Goal: Information Seeking & Learning: Learn about a topic

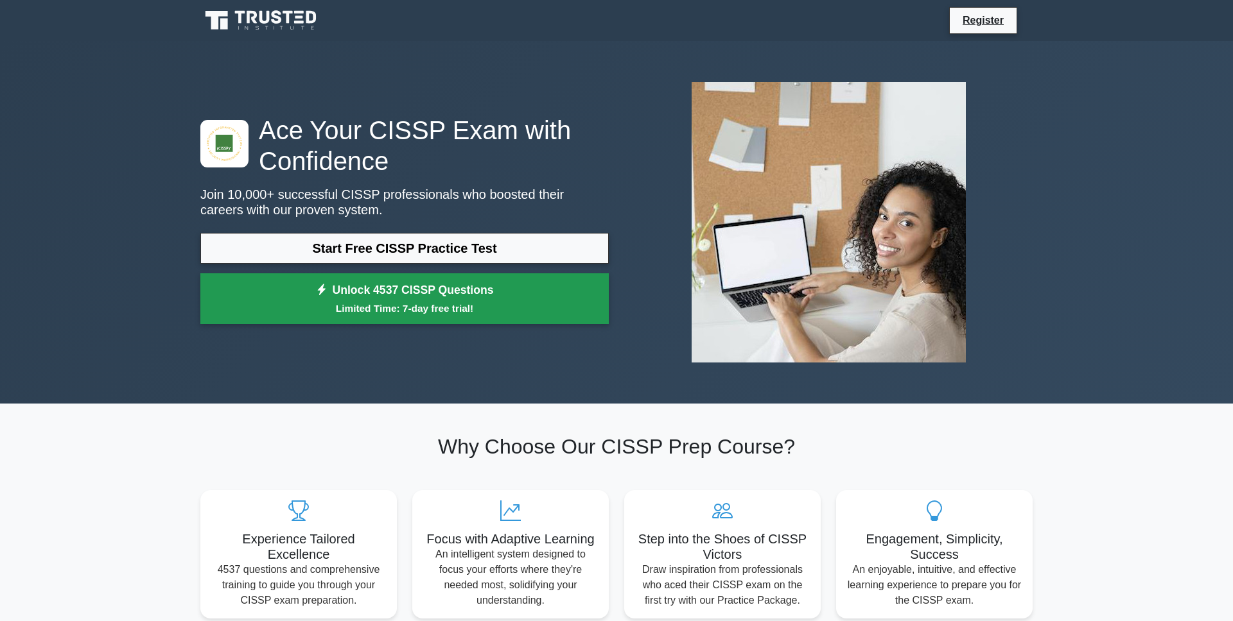
click at [512, 297] on link "Unlock 4537 CISSP Questions Limited Time: 7-day free trial!" at bounding box center [404, 298] width 408 height 51
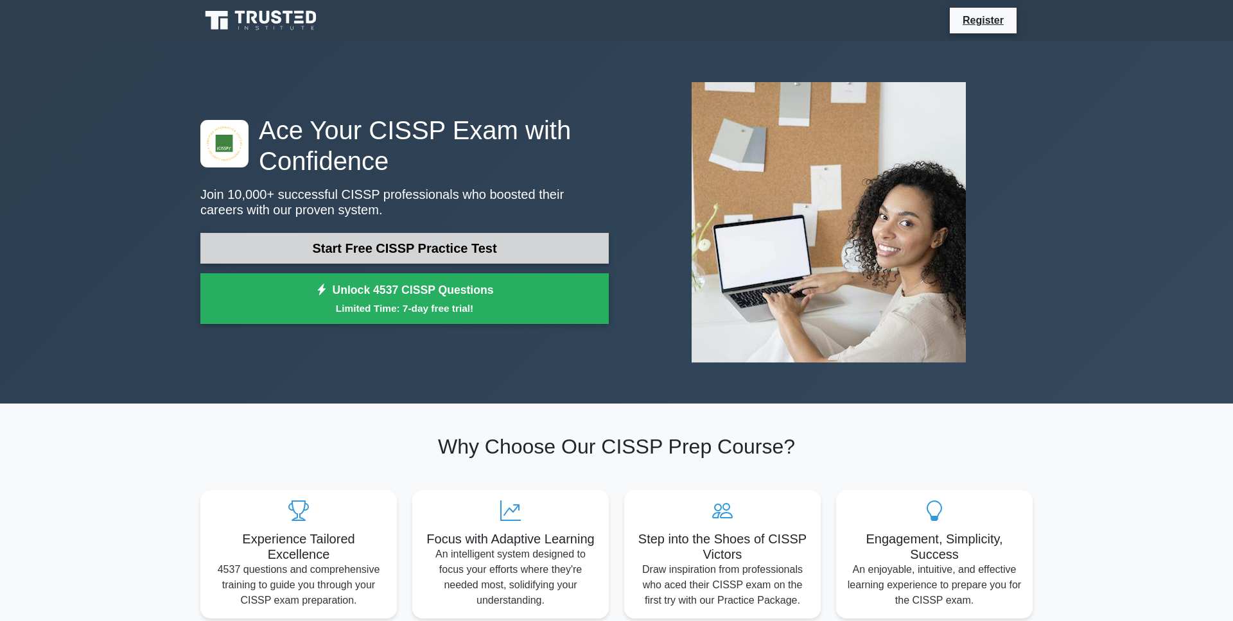
click at [453, 250] on link "Start Free CISSP Practice Test" at bounding box center [404, 248] width 408 height 31
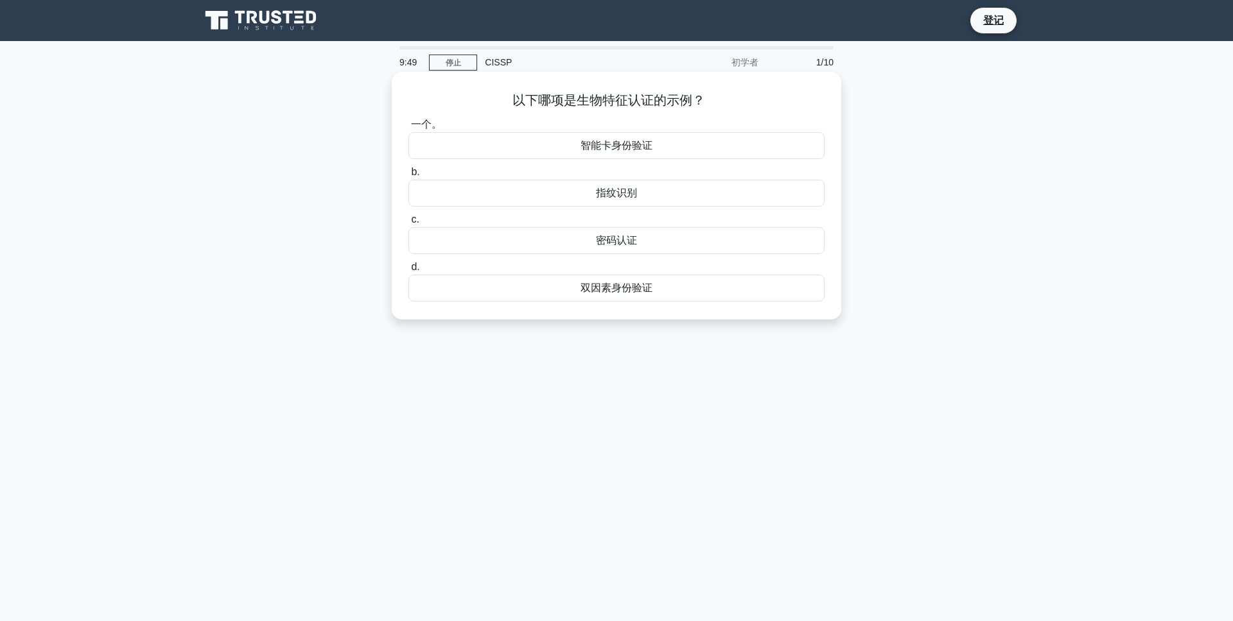
click at [637, 195] on div "指纹识别" at bounding box center [616, 193] width 416 height 27
click at [408, 177] on input "b. 指纹识别" at bounding box center [408, 172] width 0 height 8
click at [631, 198] on div "验证" at bounding box center [616, 193] width 397 height 27
click at [418, 177] on input "b. 验证" at bounding box center [418, 172] width 0 height 8
click at [611, 149] on font "安全服务" at bounding box center [616, 145] width 41 height 11
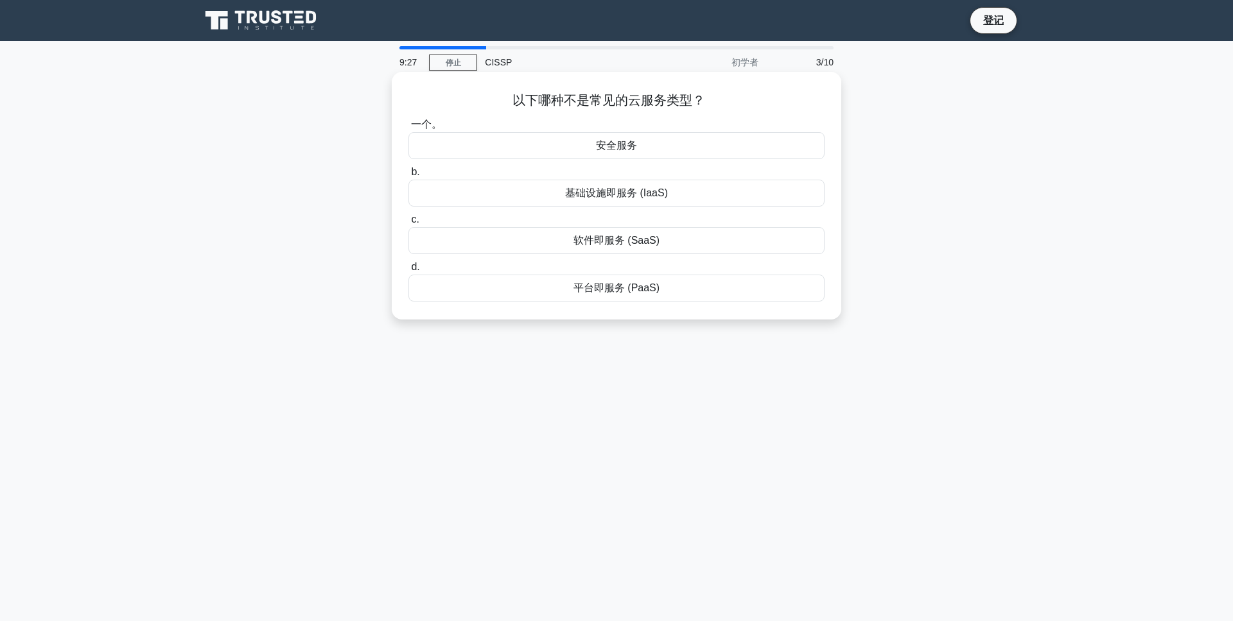
click at [408, 129] on input "一个。 安全服务" at bounding box center [408, 125] width 0 height 8
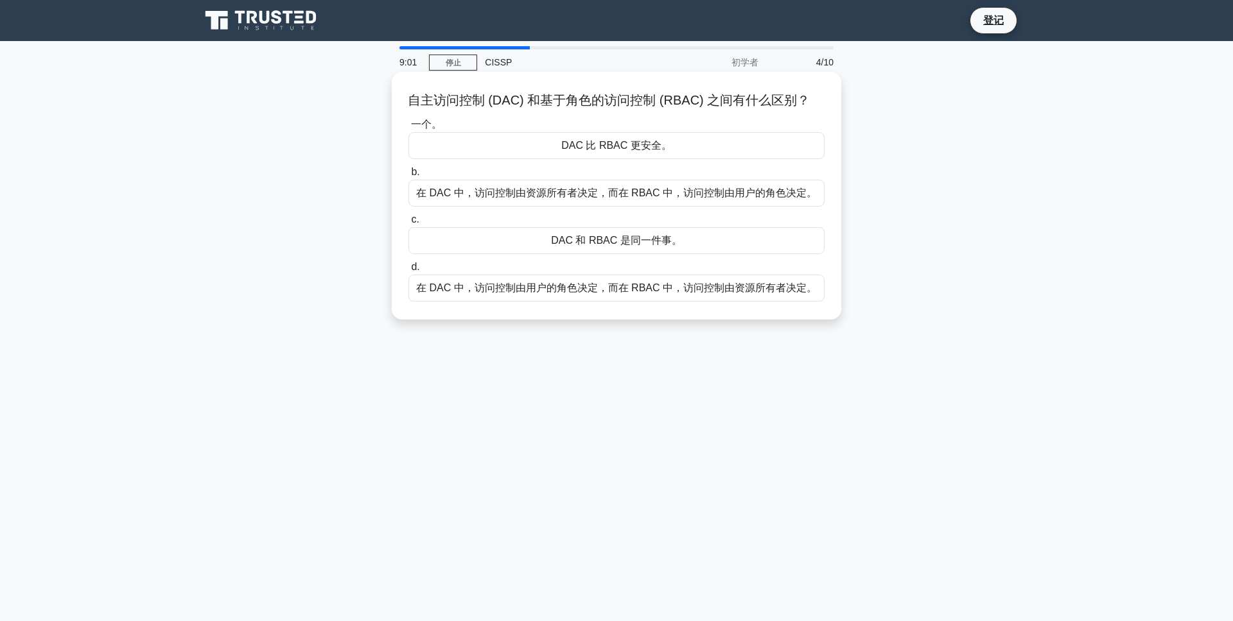
click at [592, 196] on font "在 DAC 中，访问控制由资源所有者决定，而在 RBAC 中，访问控制由用户的角色决定。" at bounding box center [616, 192] width 401 height 11
click at [408, 177] on input "b. 在 DAC 中，访问控制由资源所有者决定，而在 RBAC 中，访问控制由用户的角色决定。" at bounding box center [408, 172] width 0 height 8
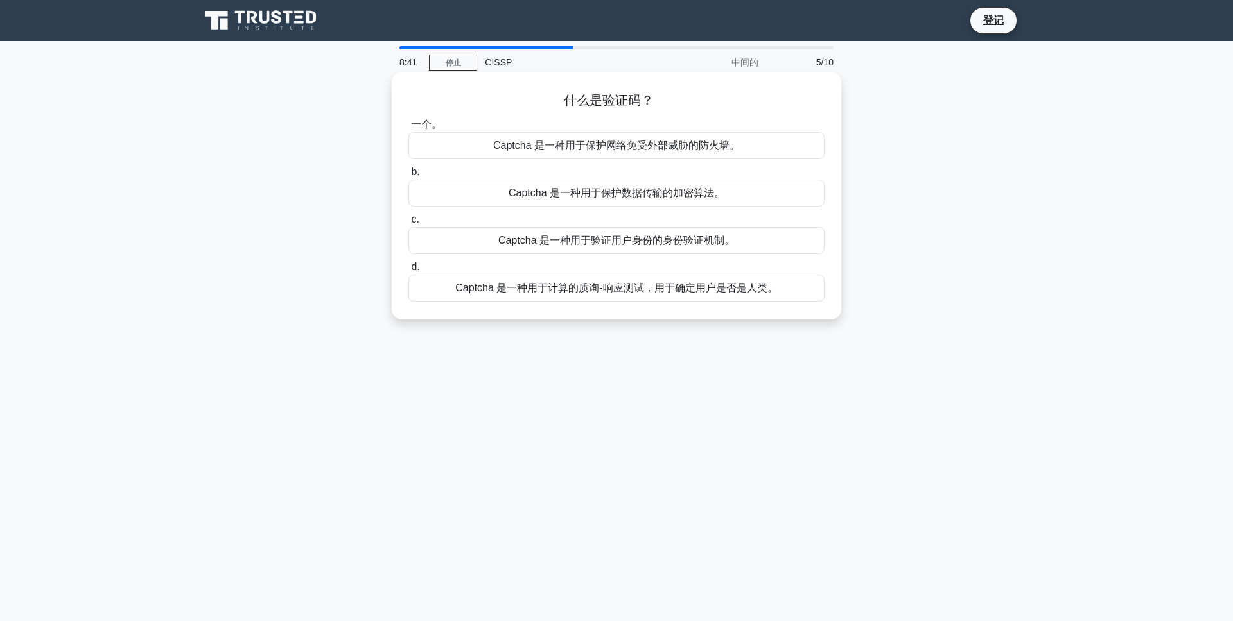
click at [603, 243] on font "Captcha 是一种用于验证用户身份的身份验证机制。" at bounding box center [616, 240] width 236 height 11
click at [408, 224] on input "c. Captcha 是一种用于验证用户身份的身份验证机制。" at bounding box center [408, 220] width 0 height 8
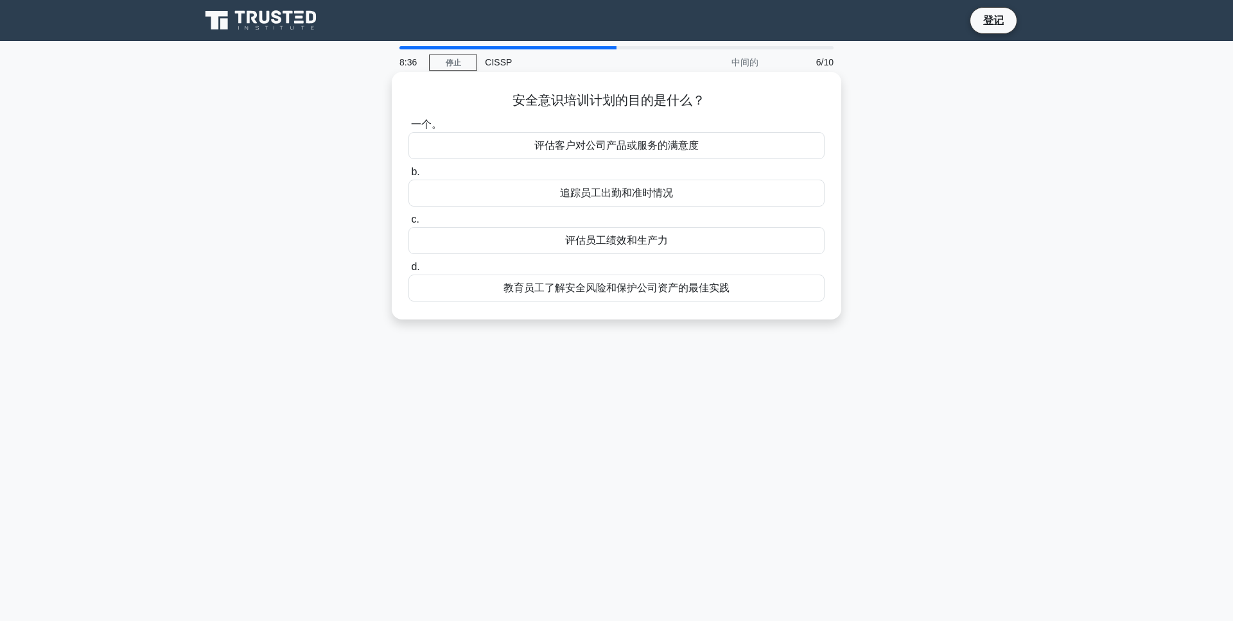
click at [616, 293] on font "教育员工了解安全风险和保护公司资产的最佳实践" at bounding box center [616, 287] width 226 height 11
click at [408, 272] on input "d. 教育员工了解安全风险和保护公司资产的最佳实践" at bounding box center [408, 267] width 0 height 8
click at [584, 146] on font "管理数字证书并实现网络安全通信" at bounding box center [616, 145] width 154 height 11
click at [408, 129] on input "一个。 管理数字证书并实现网络安全通信" at bounding box center [408, 125] width 0 height 8
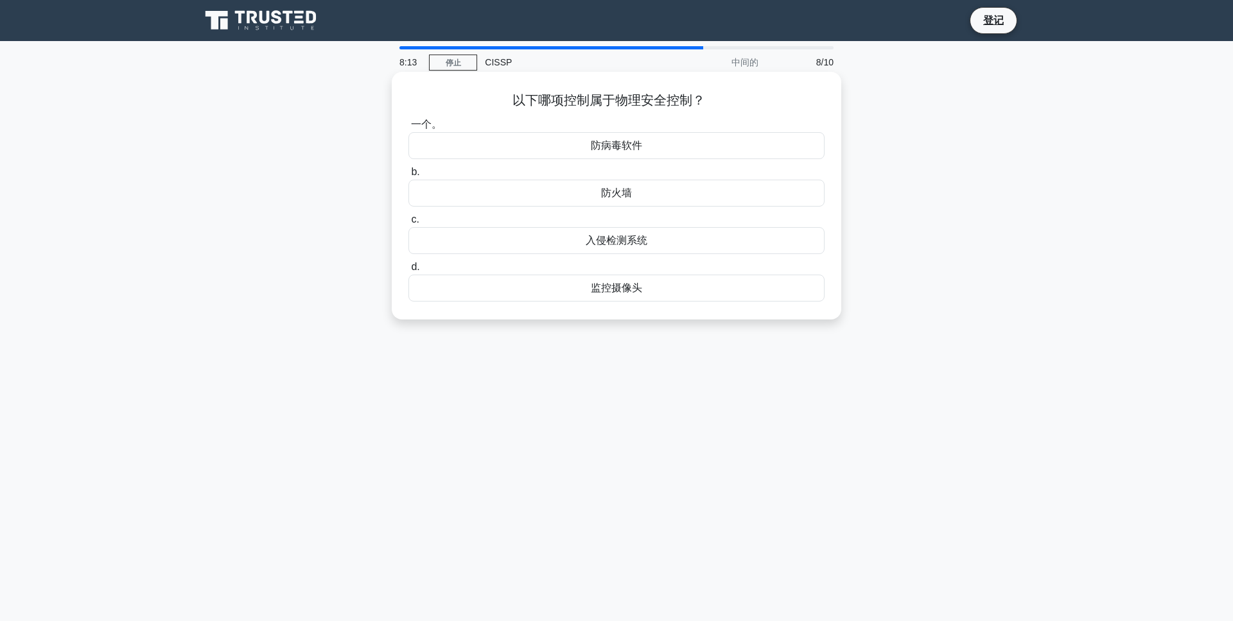
click at [634, 292] on font "监控摄像头" at bounding box center [616, 287] width 51 height 11
click at [408, 272] on input "d. 监控摄像头" at bounding box center [408, 267] width 0 height 8
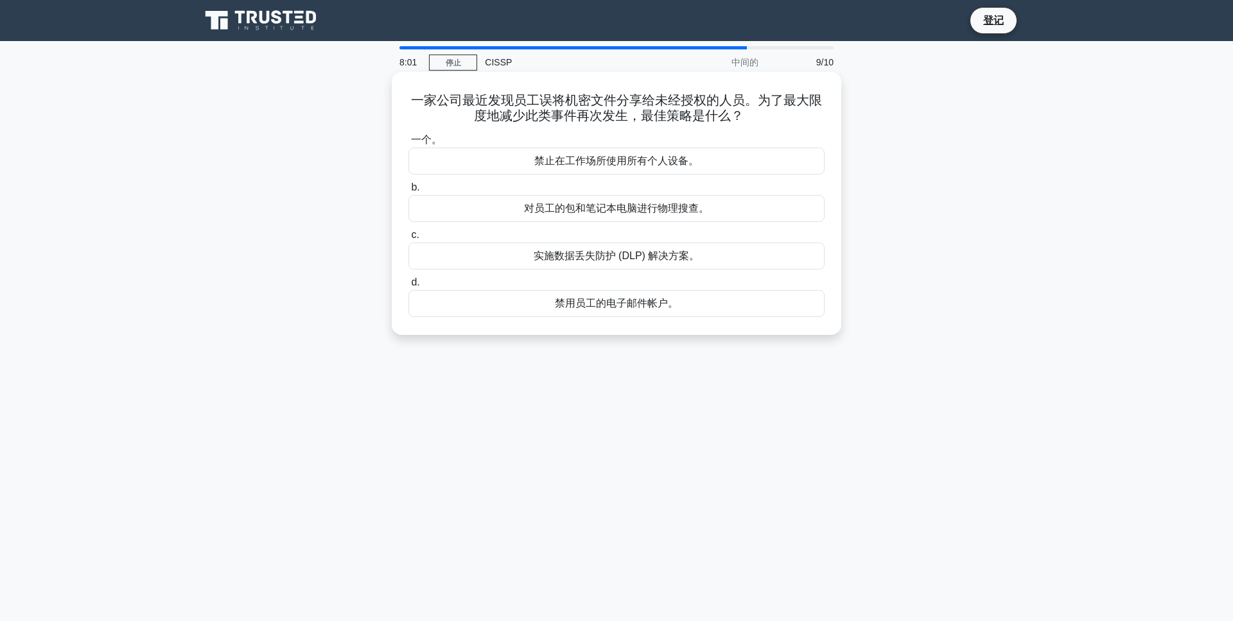
click at [625, 261] on font "实施数据丢失防护 (DLP) 解决方案。" at bounding box center [616, 255] width 166 height 11
click at [408, 239] on input "c. 实施数据丢失防护 (DLP) 解决方案。" at bounding box center [408, 235] width 0 height 8
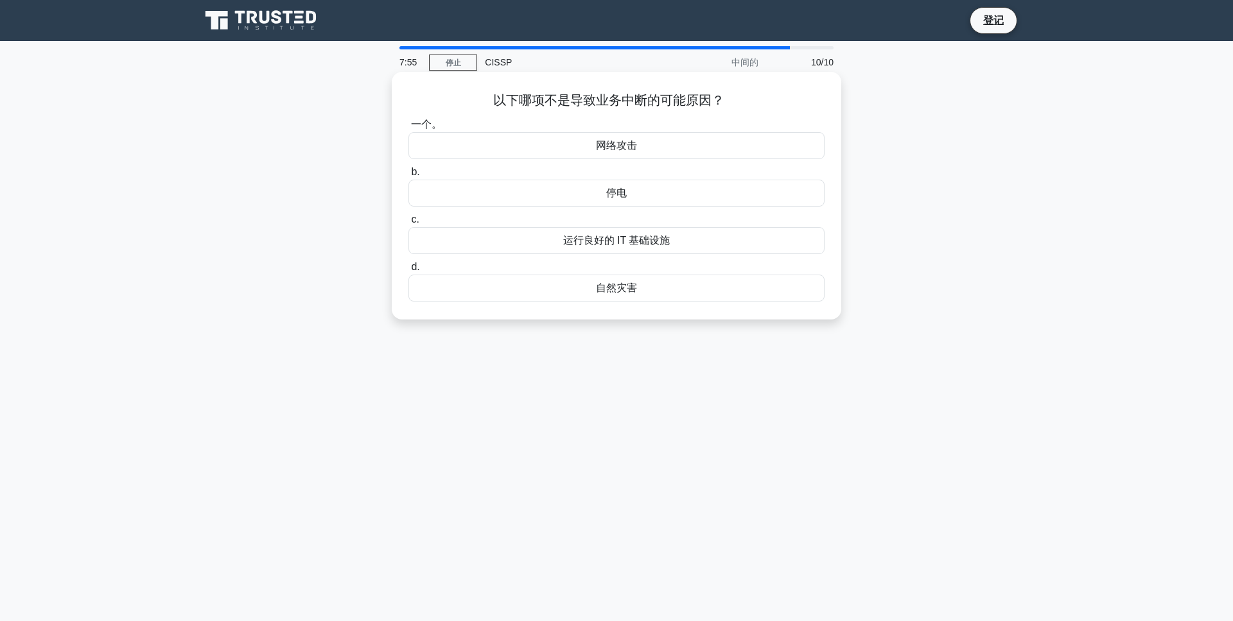
click at [643, 245] on font "运行良好的 IT 基础设施" at bounding box center [616, 240] width 107 height 11
click at [408, 224] on input "c. 运行良好的 IT 基础设施" at bounding box center [408, 220] width 0 height 8
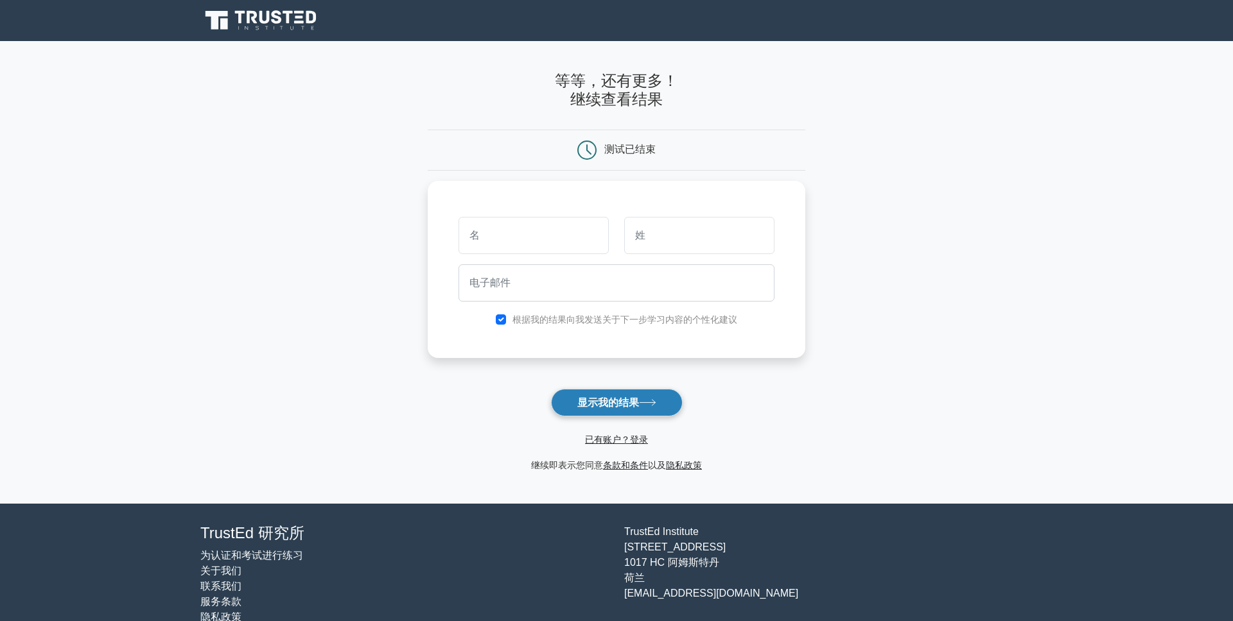
click at [639, 403] on font "显示我的结果" at bounding box center [608, 402] width 62 height 11
type input "a"
click at [668, 238] on input "text" at bounding box center [699, 232] width 150 height 37
type input "s"
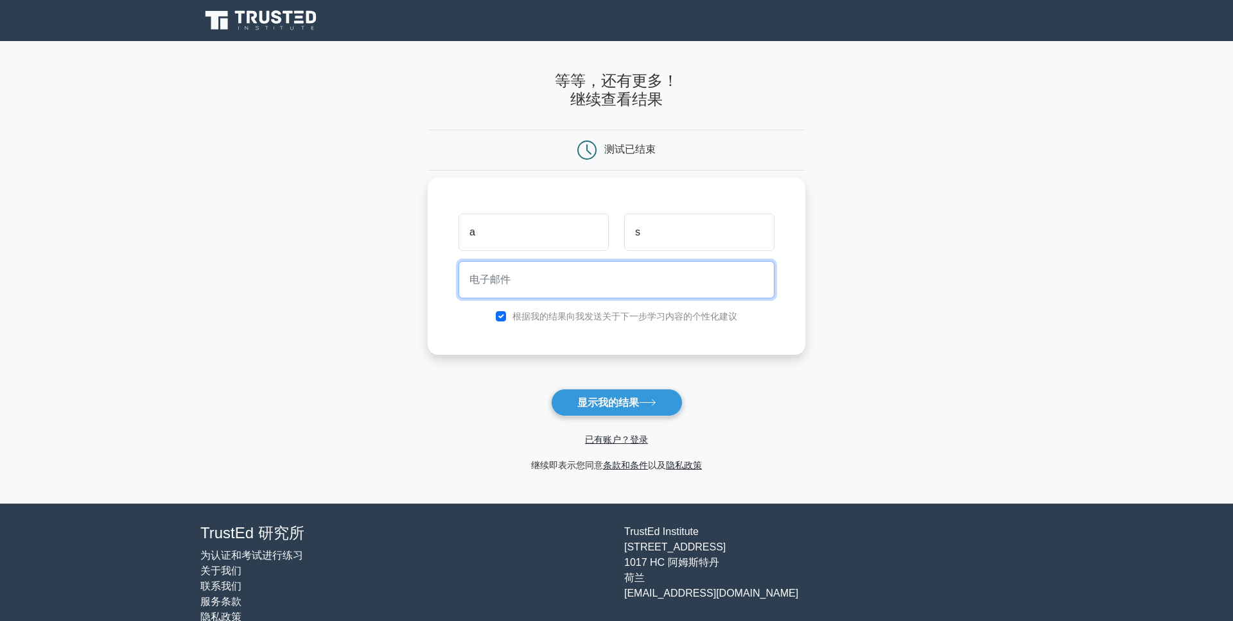
click at [627, 288] on input "email" at bounding box center [616, 279] width 316 height 37
type input "1654767576@qq.com"
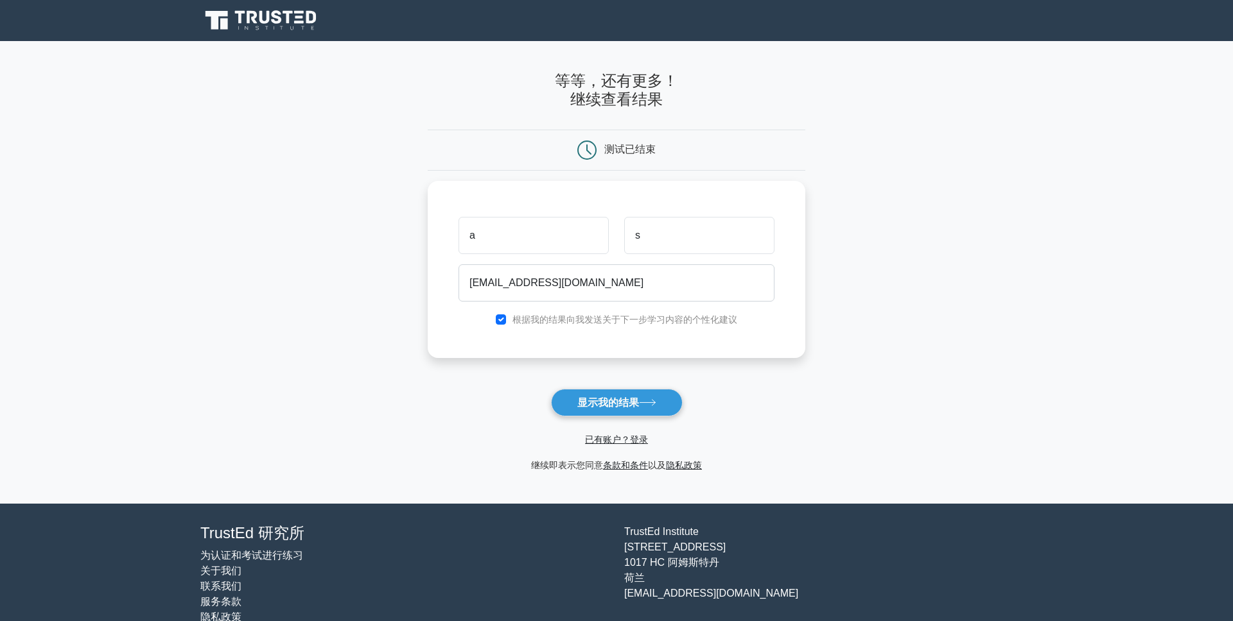
drag, startPoint x: 620, startPoint y: 403, endPoint x: 687, endPoint y: 399, distance: 67.5
click at [620, 403] on font "显示我的结果" at bounding box center [608, 402] width 62 height 11
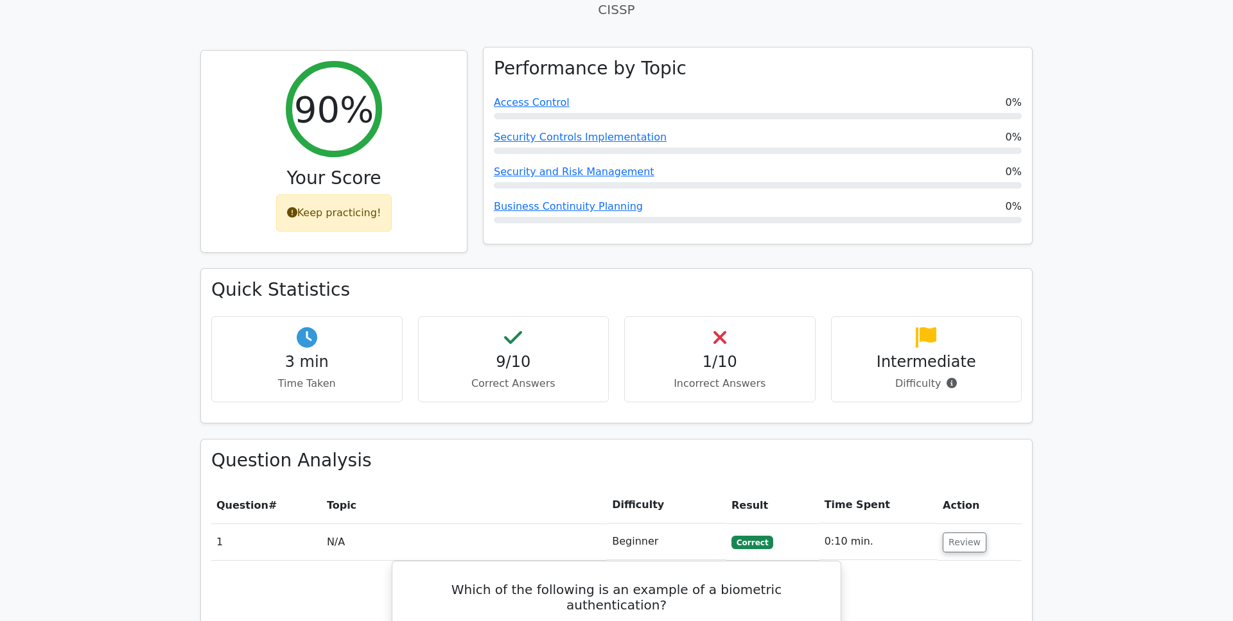
scroll to position [501, 0]
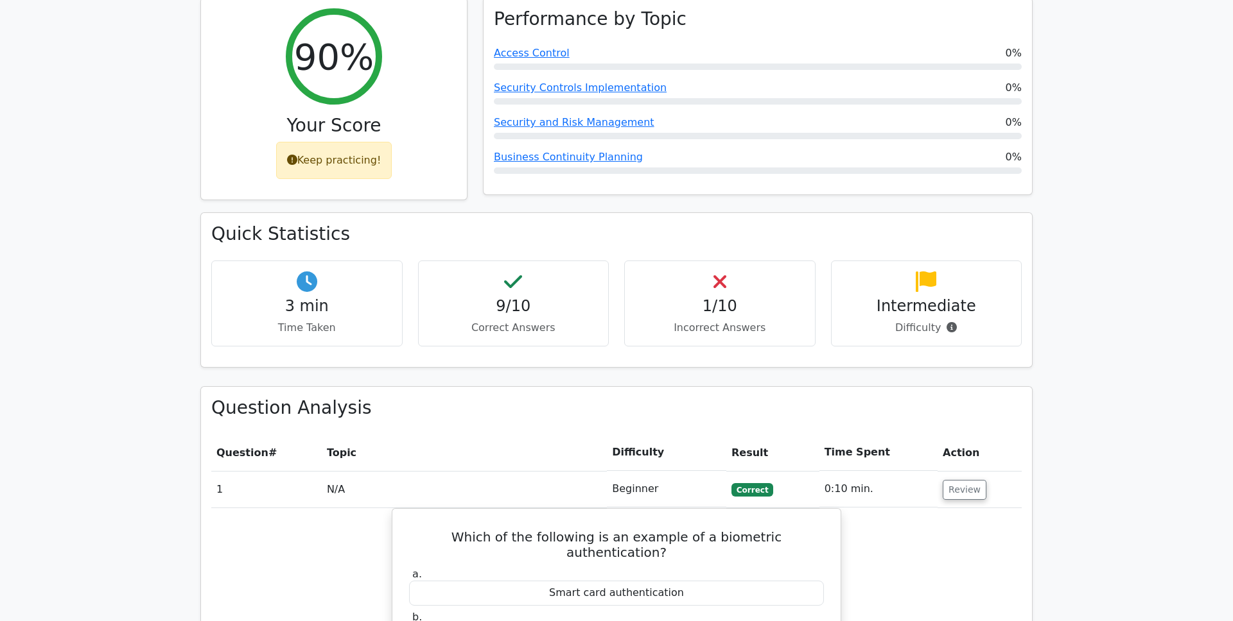
click at [732, 297] on h4 "1/10" at bounding box center [719, 306] width 169 height 19
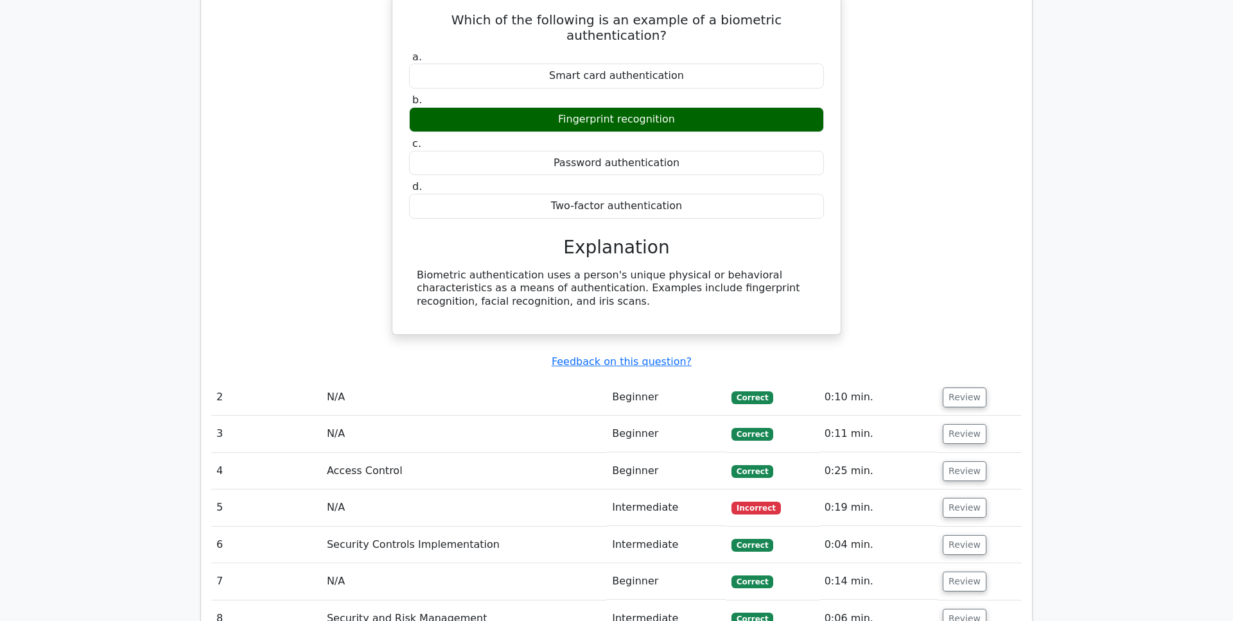
scroll to position [1127, 0]
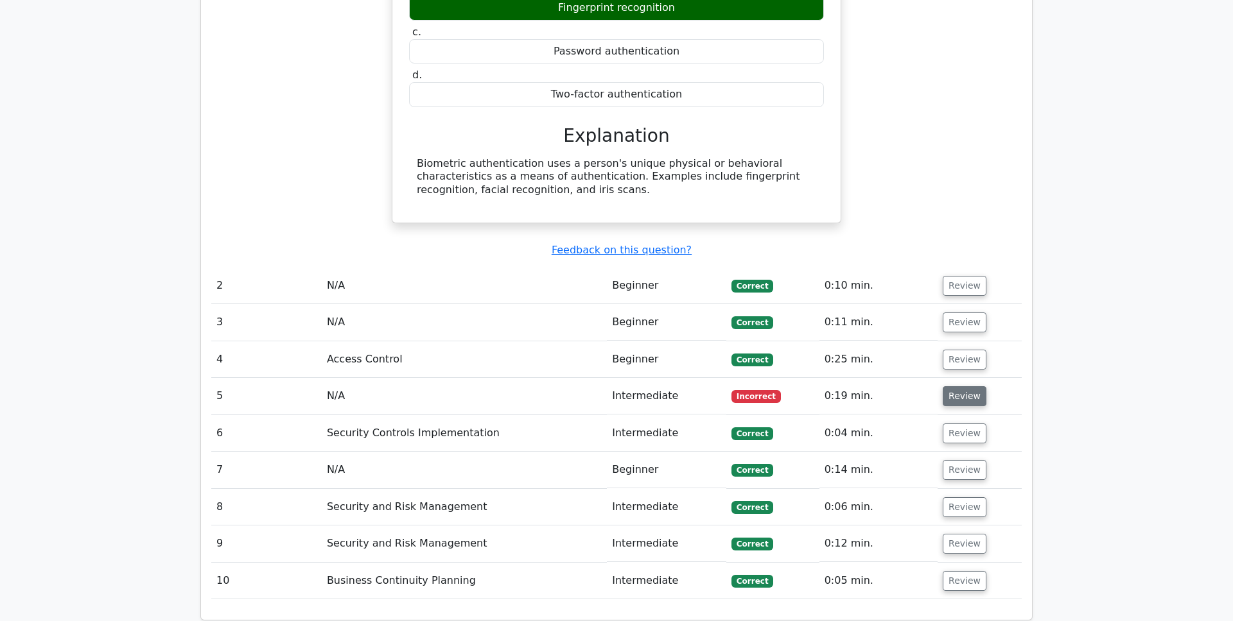
click at [957, 386] on button "Review" at bounding box center [964, 396] width 44 height 20
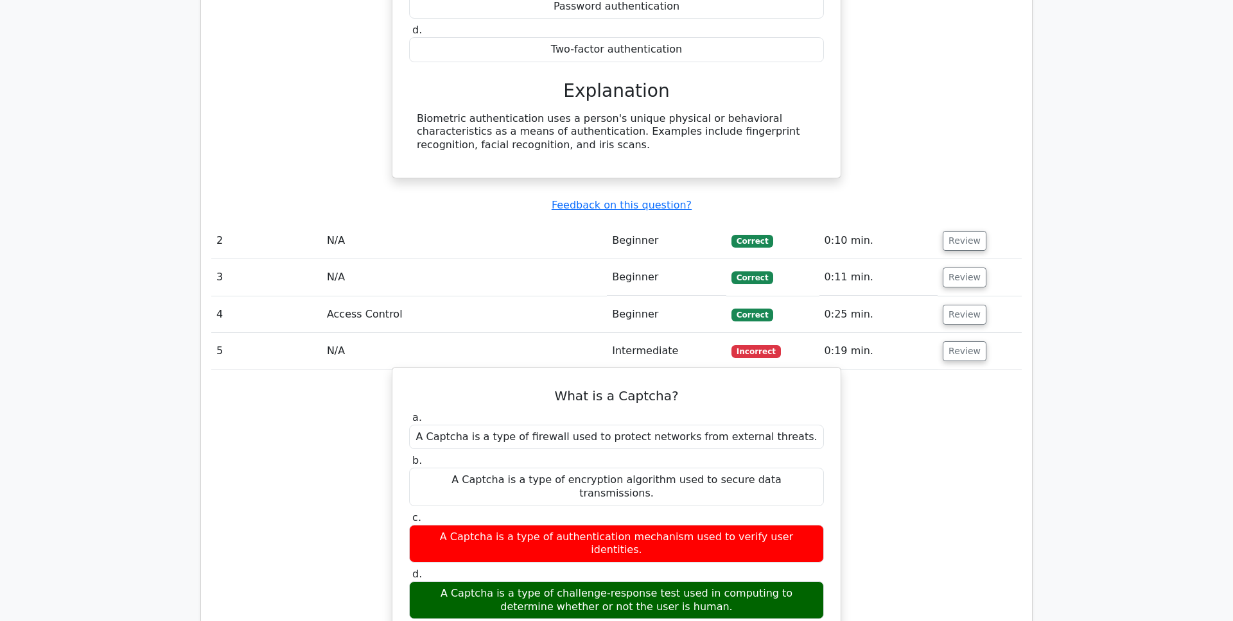
scroll to position [1184, 0]
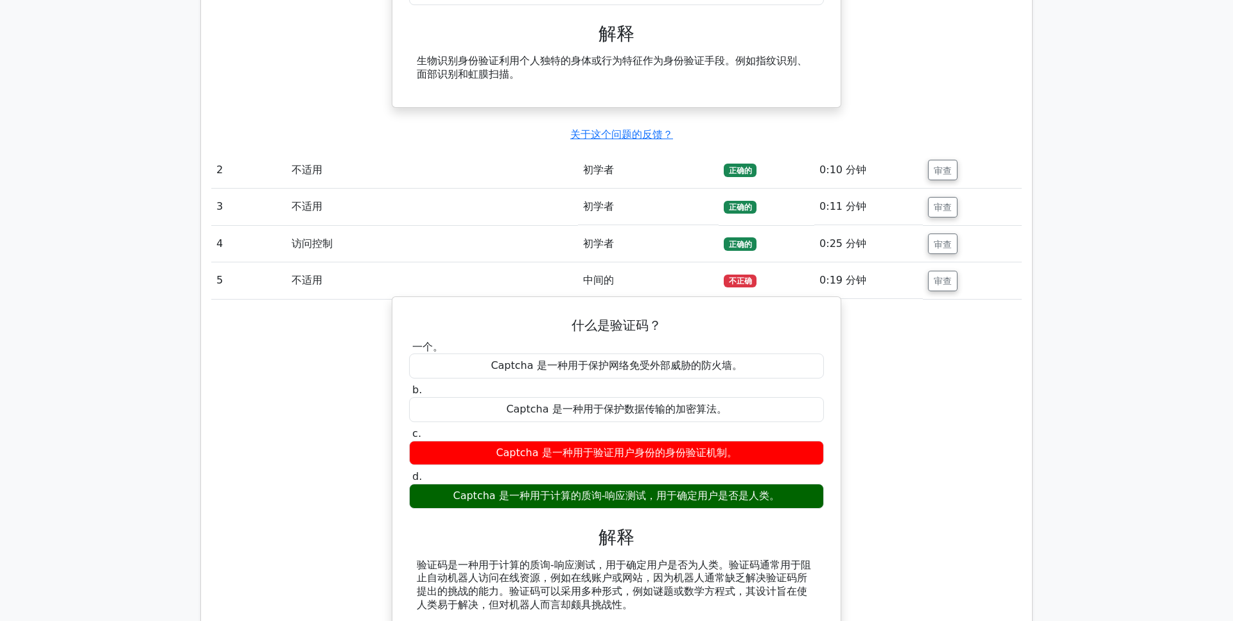
drag, startPoint x: 621, startPoint y: 496, endPoint x: 777, endPoint y: 499, distance: 156.0
click at [774, 499] on font "Captcha 是一种用于计算的质询-响应测试，用于确定用户是否是人类。" at bounding box center [616, 496] width 327 height 12
click at [808, 499] on div "Captcha 是一种用于计算的质询-响应测试，用于确定用户是否是人类。" at bounding box center [616, 496] width 415 height 25
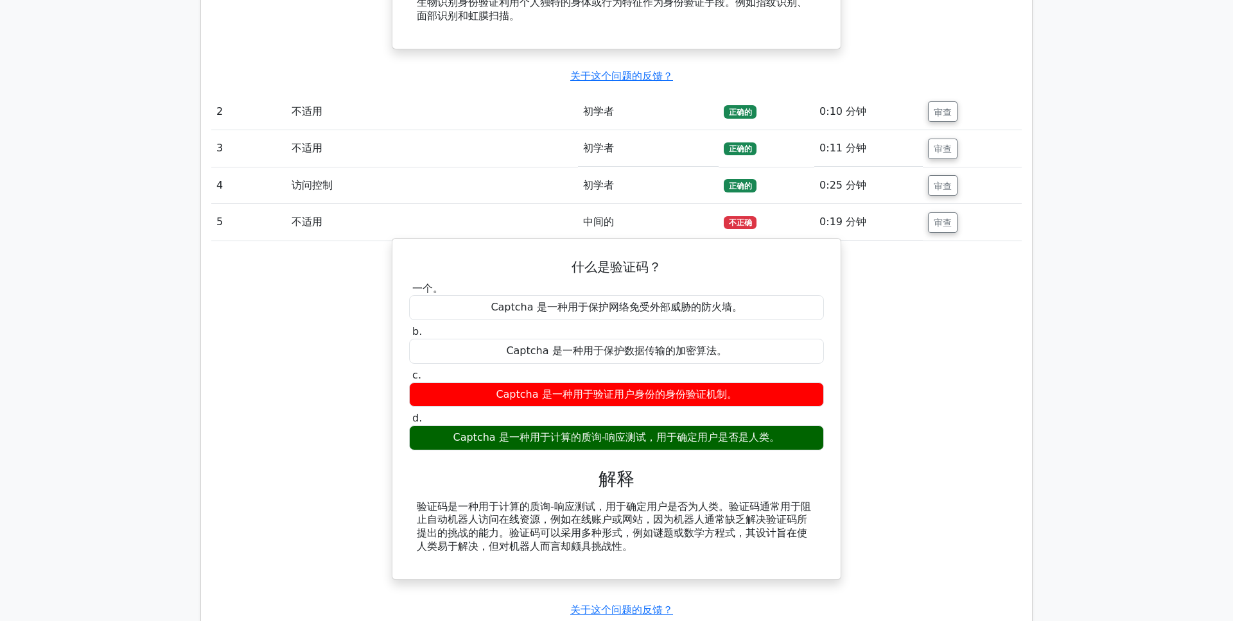
scroll to position [1267, 0]
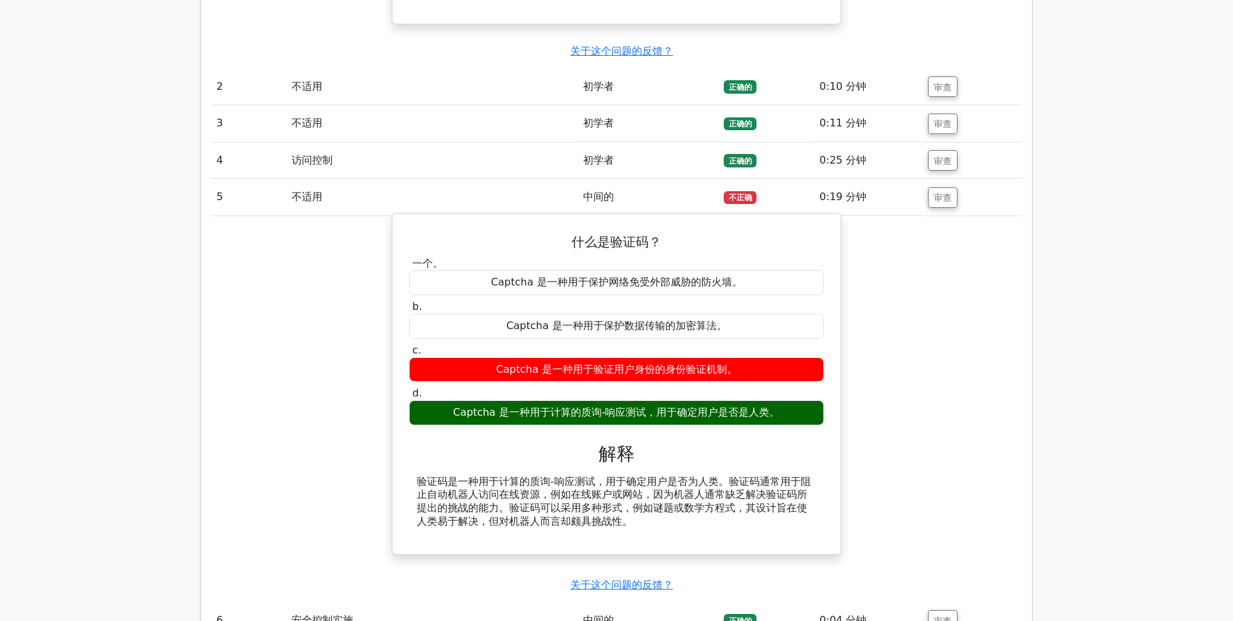
drag, startPoint x: 542, startPoint y: 481, endPoint x: 752, endPoint y: 541, distance: 217.6
click at [752, 541] on div "什么是验证码？ 一个。 Captcha 是一种用于保护网络免受外部威胁的防火墙。 b. c. d." at bounding box center [616, 384] width 438 height 331
click at [691, 525] on div "验证码是一种用于计算的质询-响应测试，用于确定用户是否为人类。验证码通常用于阻止自动机器人访问在线资源，例如在线账户或网站，因为机器人通常缺乏解决验证码所提出…" at bounding box center [616, 502] width 399 height 53
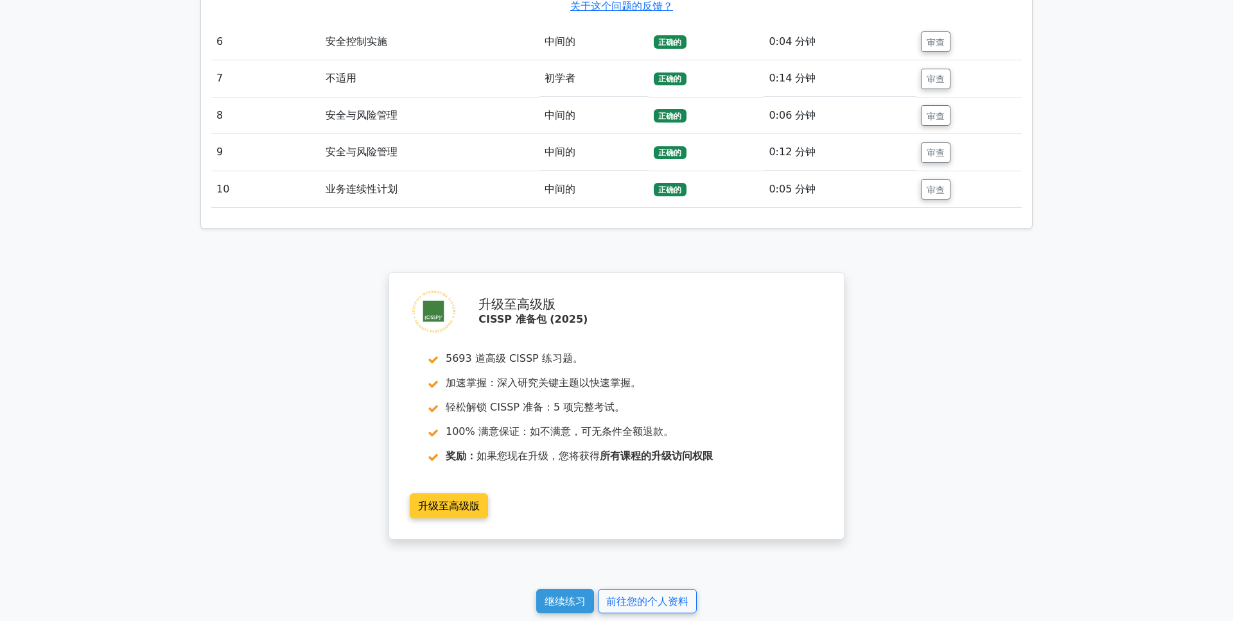
scroll to position [2029, 0]
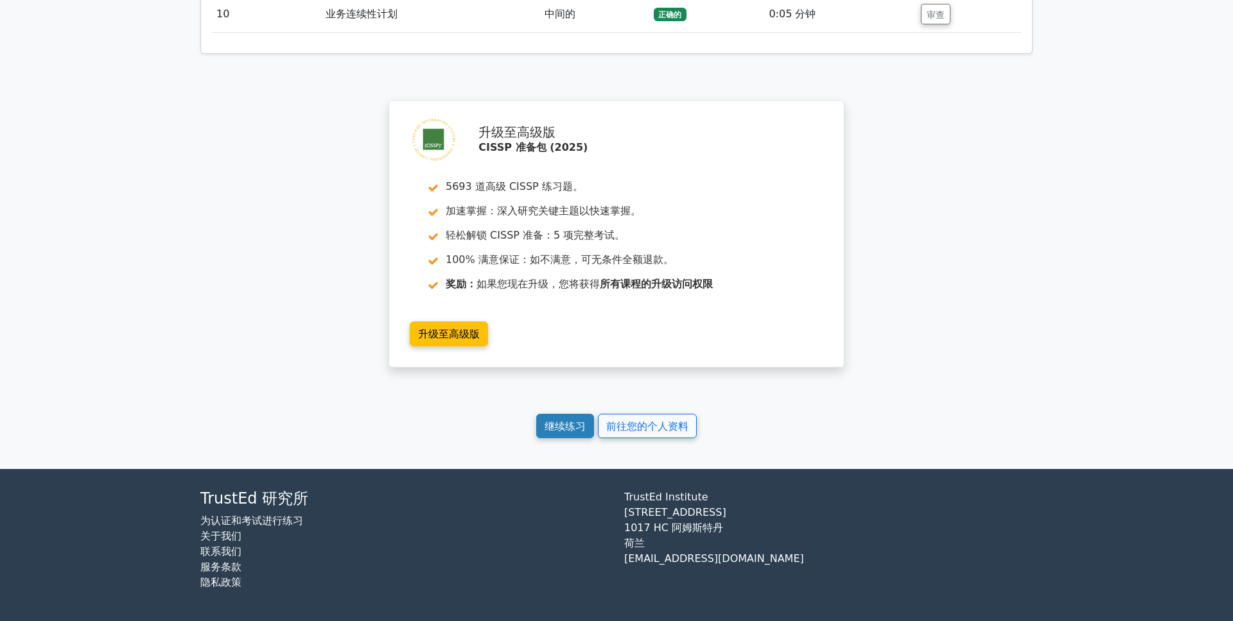
drag, startPoint x: 571, startPoint y: 426, endPoint x: 658, endPoint y: 421, distance: 87.5
click at [571, 426] on font "继续练习" at bounding box center [564, 426] width 41 height 12
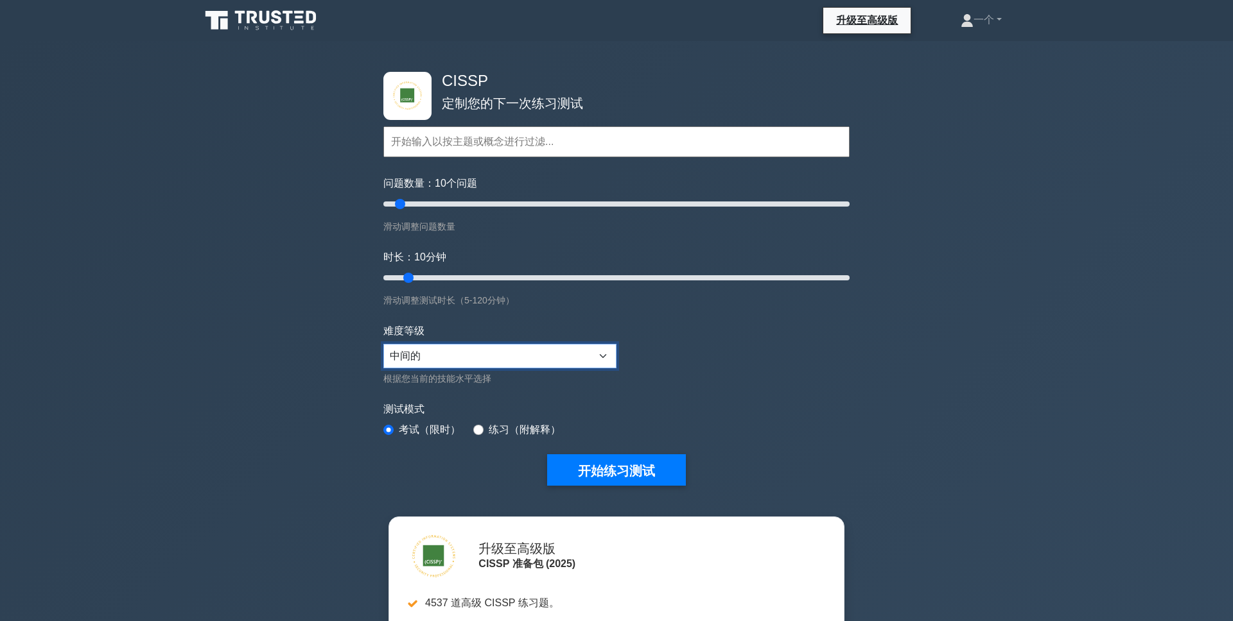
click at [476, 364] on select "初学者 中间的 专家" at bounding box center [499, 356] width 233 height 24
select select "expert"
click at [433, 206] on input "问题数量： 25 问题" at bounding box center [616, 203] width 466 height 15
drag, startPoint x: 432, startPoint y: 206, endPoint x: 419, endPoint y: 205, distance: 12.9
type input "20"
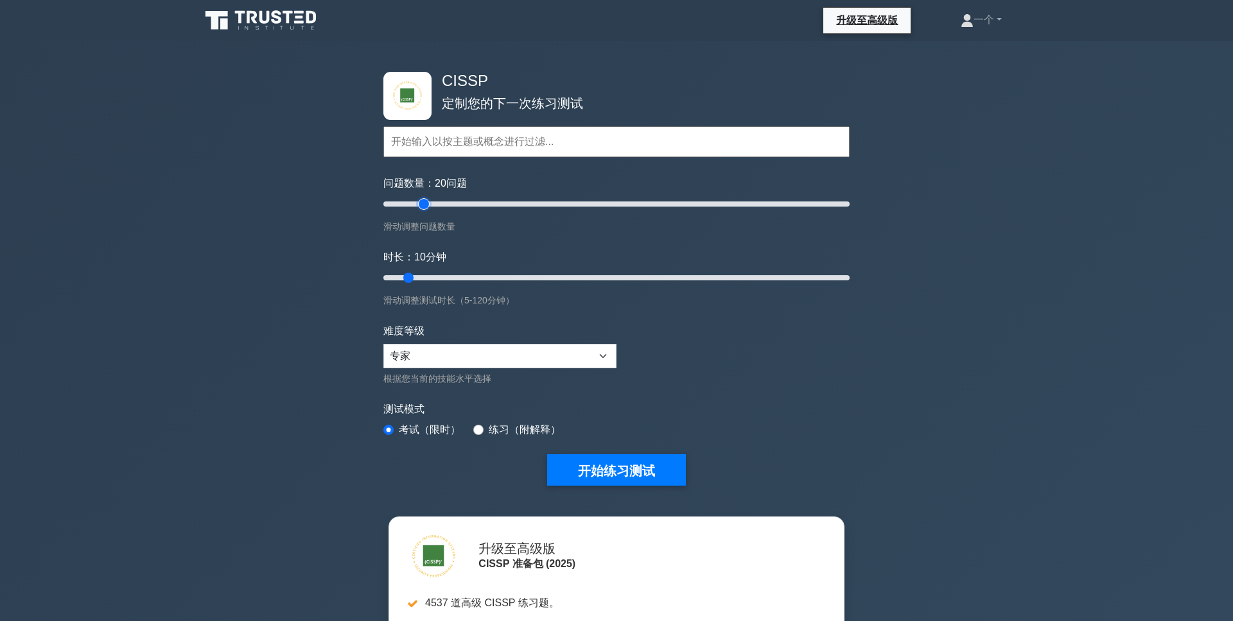
click at [419, 205] on input "问题数量： 20 问题" at bounding box center [616, 203] width 466 height 15
click at [609, 480] on button "开始练习测试" at bounding box center [616, 470] width 139 height 31
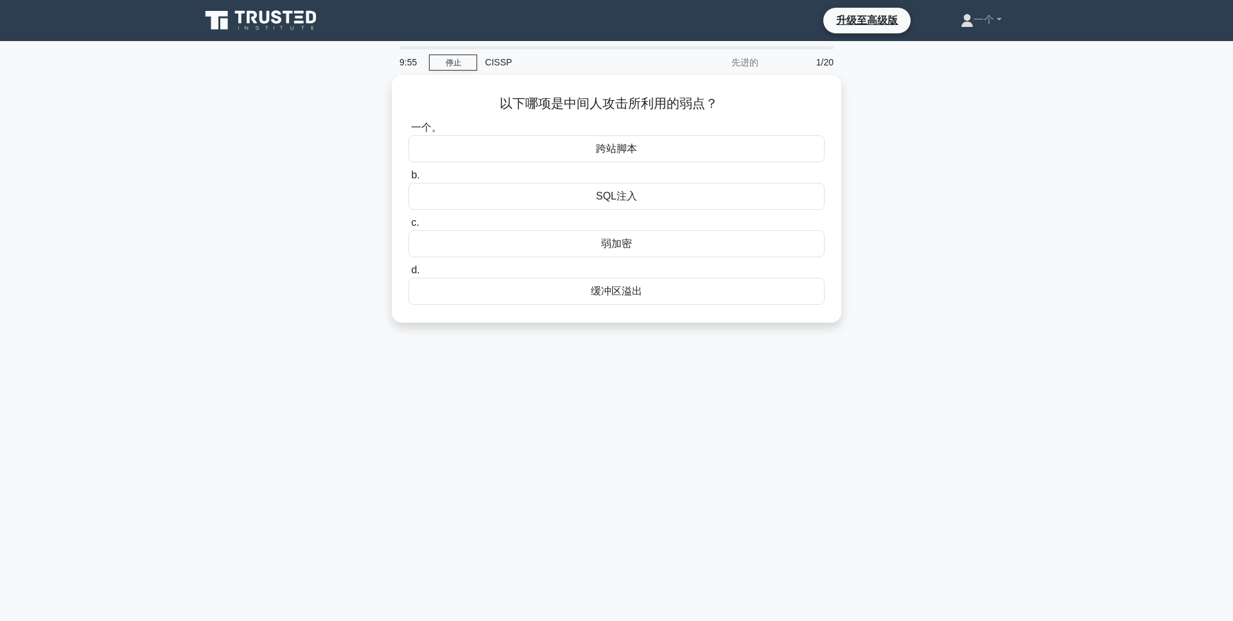
click at [941, 174] on div "以下哪项是中间人攻击所利用的弱点？ .spinner_0XTQ{transform-origin:center;animation:spinner_y6GP …" at bounding box center [616, 206] width 847 height 263
click at [620, 149] on font "跨站脚本" at bounding box center [616, 145] width 41 height 11
click at [408, 129] on input "一个。 跨站脚本" at bounding box center [408, 125] width 0 height 8
click at [634, 243] on div "配置" at bounding box center [616, 240] width 416 height 27
click at [408, 224] on input "c. 配置" at bounding box center [408, 220] width 0 height 8
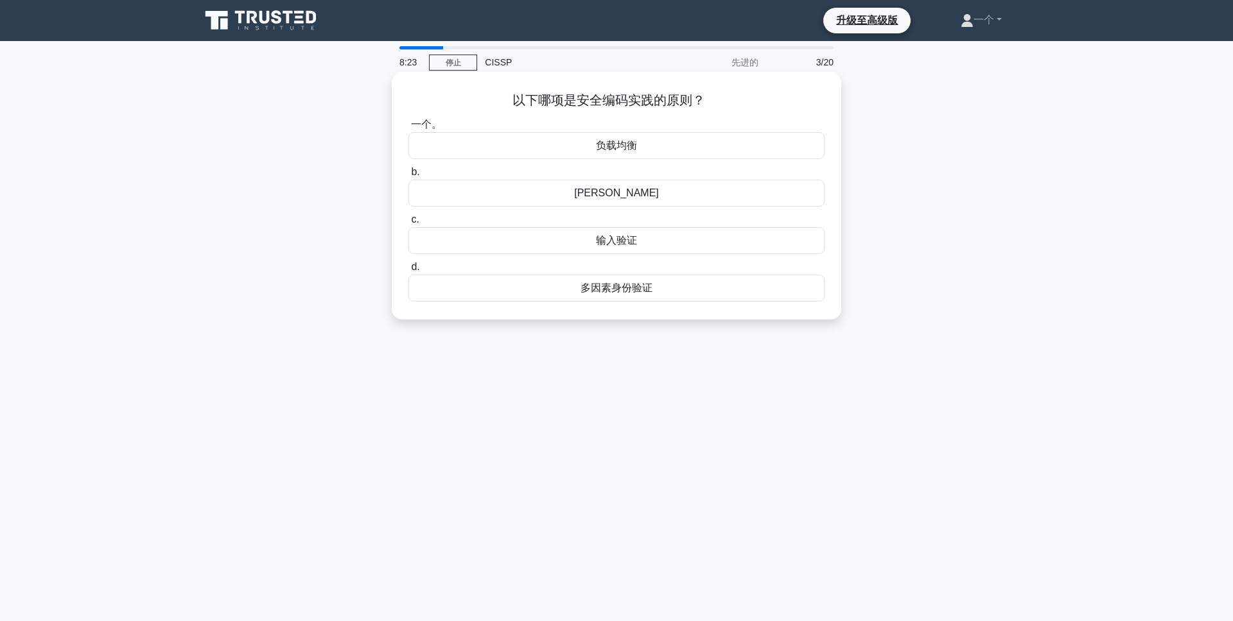
click at [586, 147] on div "负载均衡" at bounding box center [616, 145] width 416 height 27
click at [408, 129] on input "一个。 负载均衡" at bounding box center [408, 125] width 0 height 8
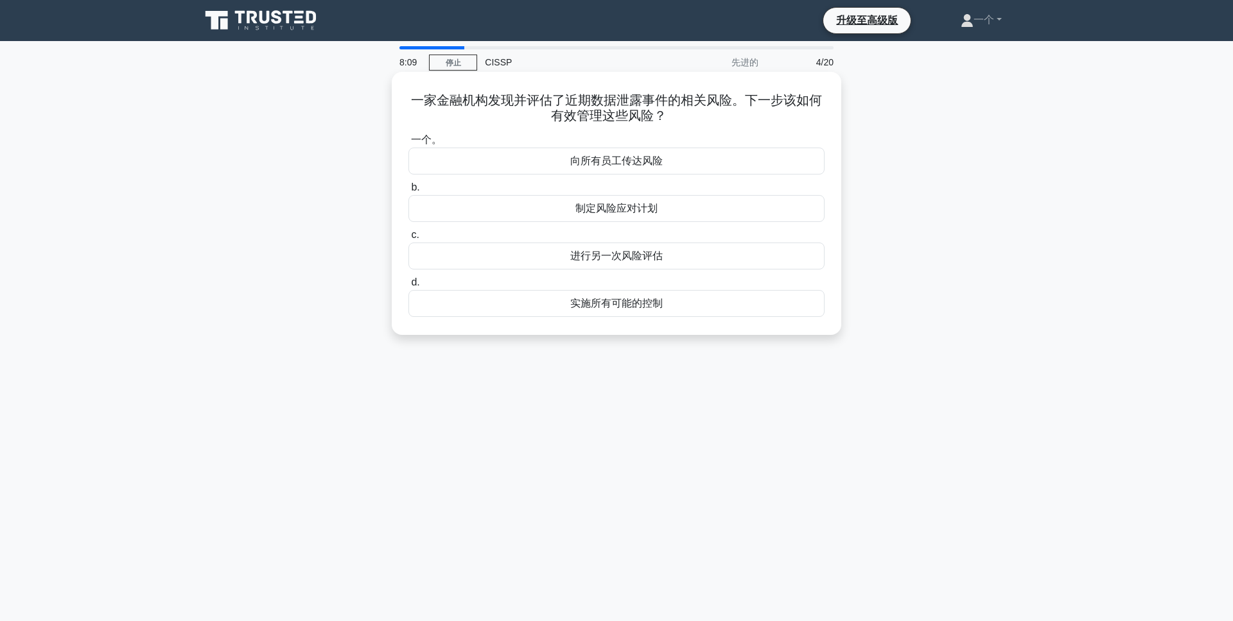
click at [637, 257] on font "进行另一次风险评估" at bounding box center [616, 255] width 92 height 11
click at [408, 239] on input "c. 进行另一次风险评估" at bounding box center [408, 235] width 0 height 8
drag, startPoint x: 446, startPoint y: 104, endPoint x: 602, endPoint y: 110, distance: 155.5
click at [600, 110] on font "一家组织希望确保即使攻击者获得物理访问权限，其服务器上存储的敏感数据也能保持机密。哪种技术可以实现这一目标？" at bounding box center [616, 108] width 411 height 30
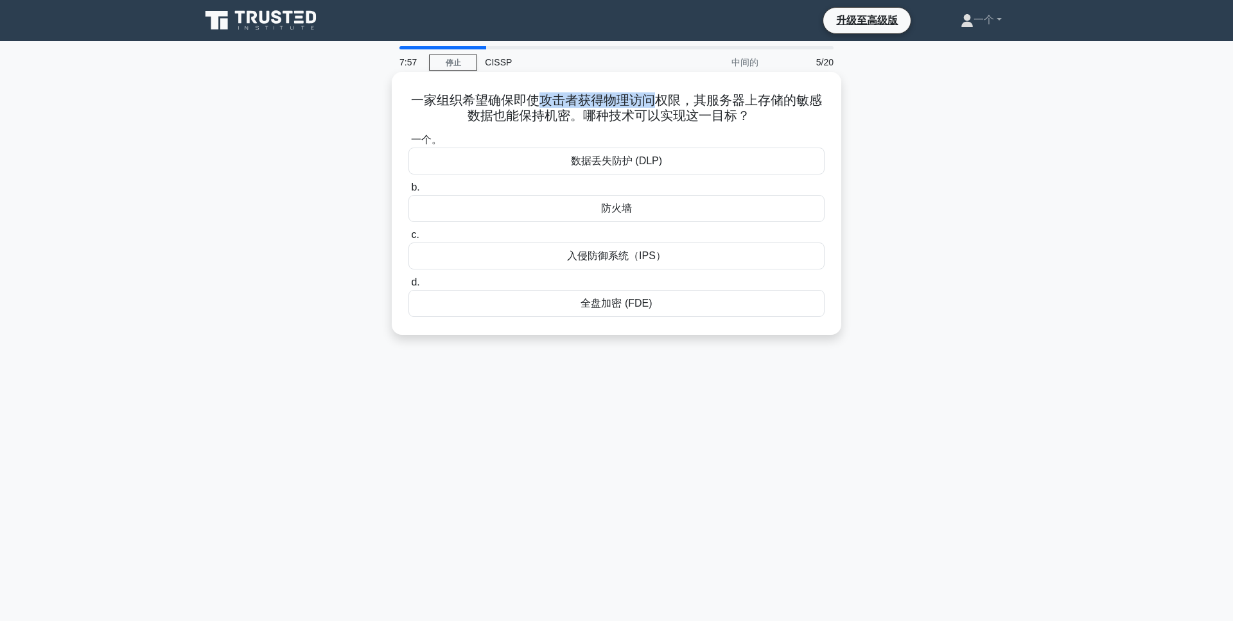
drag, startPoint x: 546, startPoint y: 98, endPoint x: 664, endPoint y: 103, distance: 118.2
click at [657, 101] on font "一家组织希望确保即使攻击者获得物理访问权限，其服务器上存储的敏感数据也能保持机密。哪种技术可以实现这一目标？" at bounding box center [616, 108] width 411 height 30
click at [694, 118] on font "一家组织希望确保即使攻击者获得物理访问权限，其服务器上存储的敏感数据也能保持机密。哪种技术可以实现这一目标？" at bounding box center [616, 108] width 411 height 30
click at [620, 306] on font "全盘加密 (FDE)" at bounding box center [615, 303] width 71 height 11
click at [408, 287] on input "d. 全盘加密 (FDE)" at bounding box center [408, 283] width 0 height 8
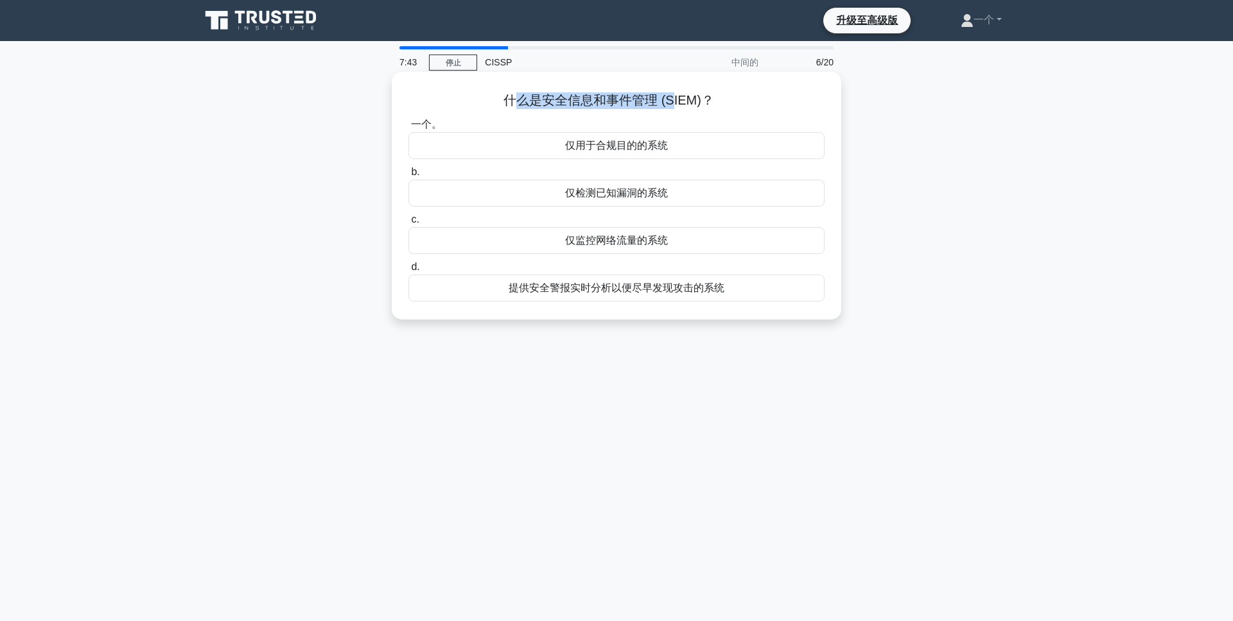
drag, startPoint x: 544, startPoint y: 100, endPoint x: 672, endPoint y: 109, distance: 128.1
click at [672, 109] on h5 "什么是安全信息和事件管理 (SIEM)？ .spinner_0XTQ{transform-origin:center;animation:spinner_y6…" at bounding box center [616, 100] width 419 height 17
click at [686, 102] on font "什么是安全信息和事件管理 (SIEM)？" at bounding box center [608, 100] width 211 height 14
click at [605, 291] on font "提供安全警报实时分析以便尽早发现攻击的系统" at bounding box center [616, 287] width 216 height 11
click at [408, 272] on input "d. 提供安全警报实时分析以便尽早发现攻击的系统" at bounding box center [408, 267] width 0 height 8
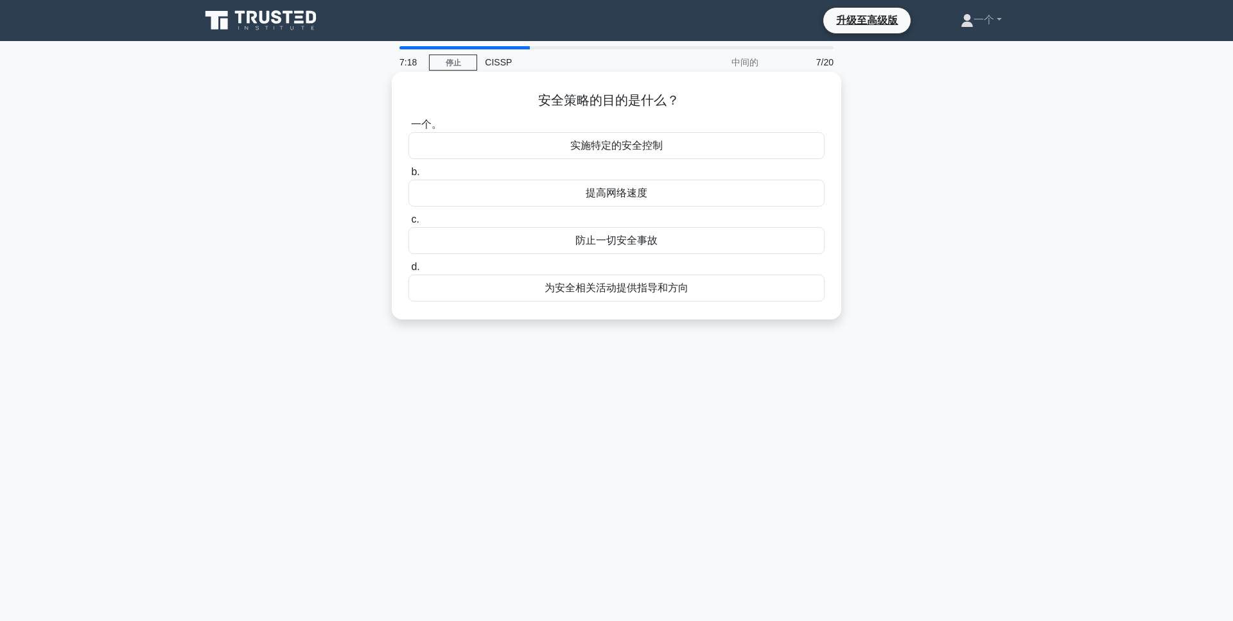
click at [617, 290] on font "为安全相关活动提供指导和方向" at bounding box center [616, 287] width 144 height 11
click at [408, 272] on input "d. 为安全相关活动提供指导和方向" at bounding box center [408, 267] width 0 height 8
click at [629, 293] on font "多样性控制" at bounding box center [616, 287] width 51 height 11
click at [408, 272] on input "d. 多样性控制" at bounding box center [408, 267] width 0 height 8
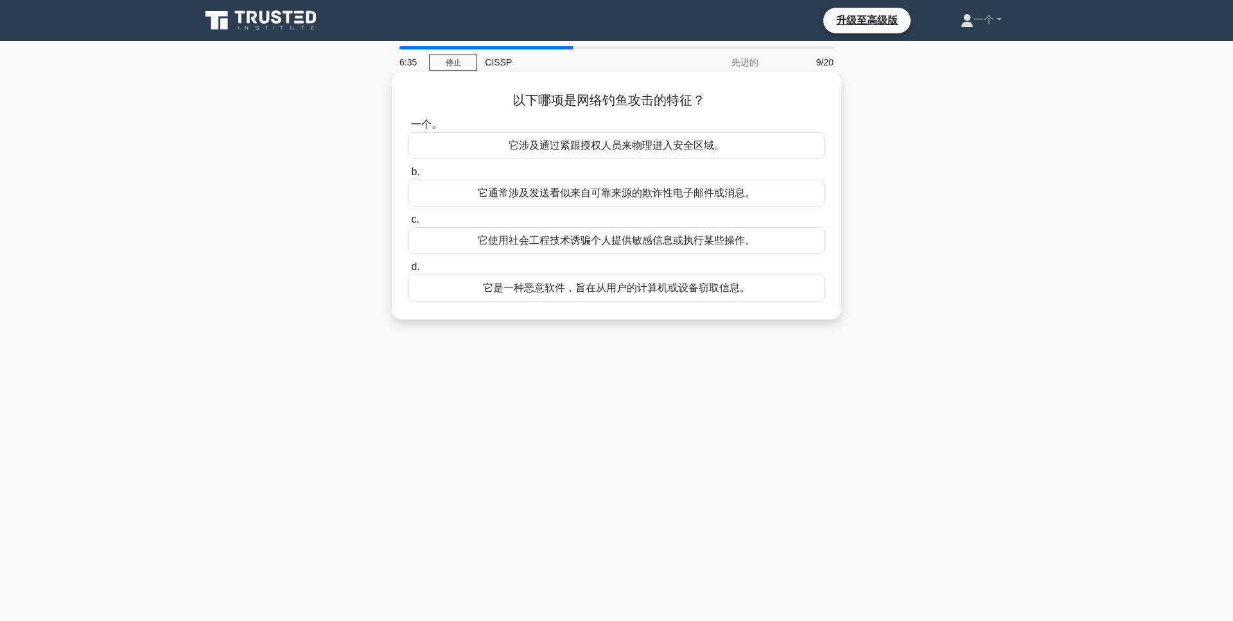
scroll to position [1, 0]
click at [611, 194] on font "它通常涉及发送看似来自可靠来源的欺诈性电子邮件或消息。" at bounding box center [616, 192] width 277 height 11
click at [408, 176] on input "b. 它通常涉及发送看似来自可靠来源的欺诈性电子邮件或消息。" at bounding box center [408, 172] width 0 height 8
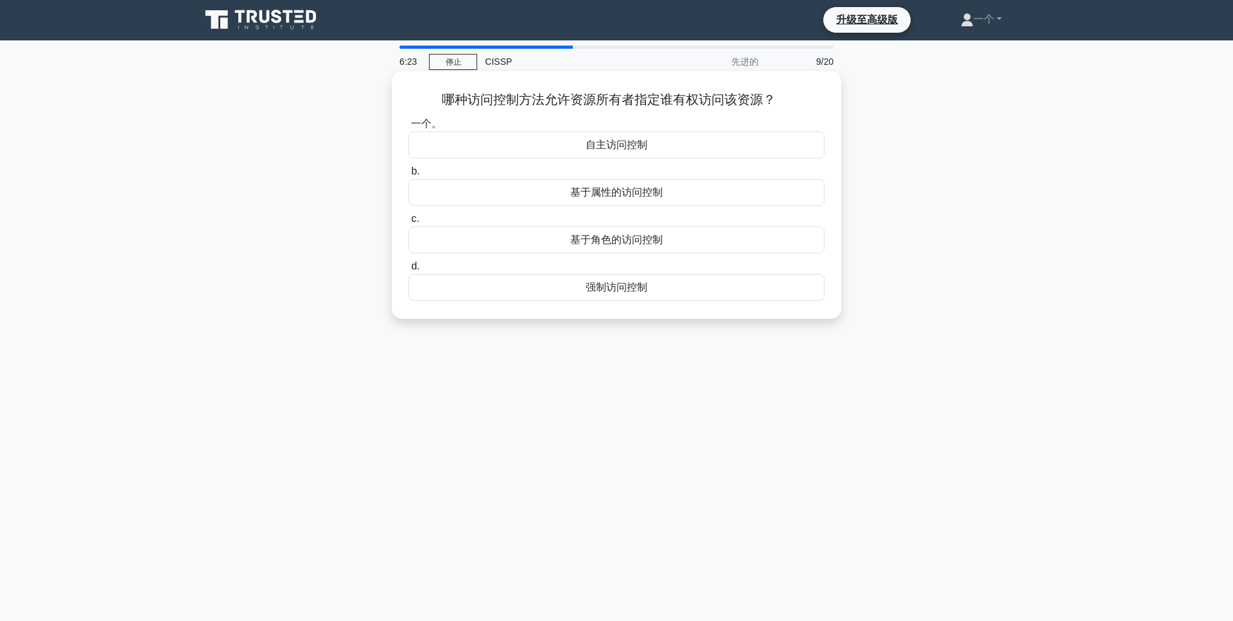
scroll to position [0, 0]
drag, startPoint x: 629, startPoint y: 104, endPoint x: 763, endPoint y: 107, distance: 134.2
click at [763, 107] on font "哪种访问控制方法允许资源所有者指定谁有权访问该资源？" at bounding box center [609, 100] width 334 height 14
click at [693, 105] on font "哪种访问控制方法允许资源所有者指定谁有权访问该资源？" at bounding box center [609, 100] width 334 height 14
click at [590, 245] on font "基于角色的访问控制" at bounding box center [616, 240] width 92 height 11
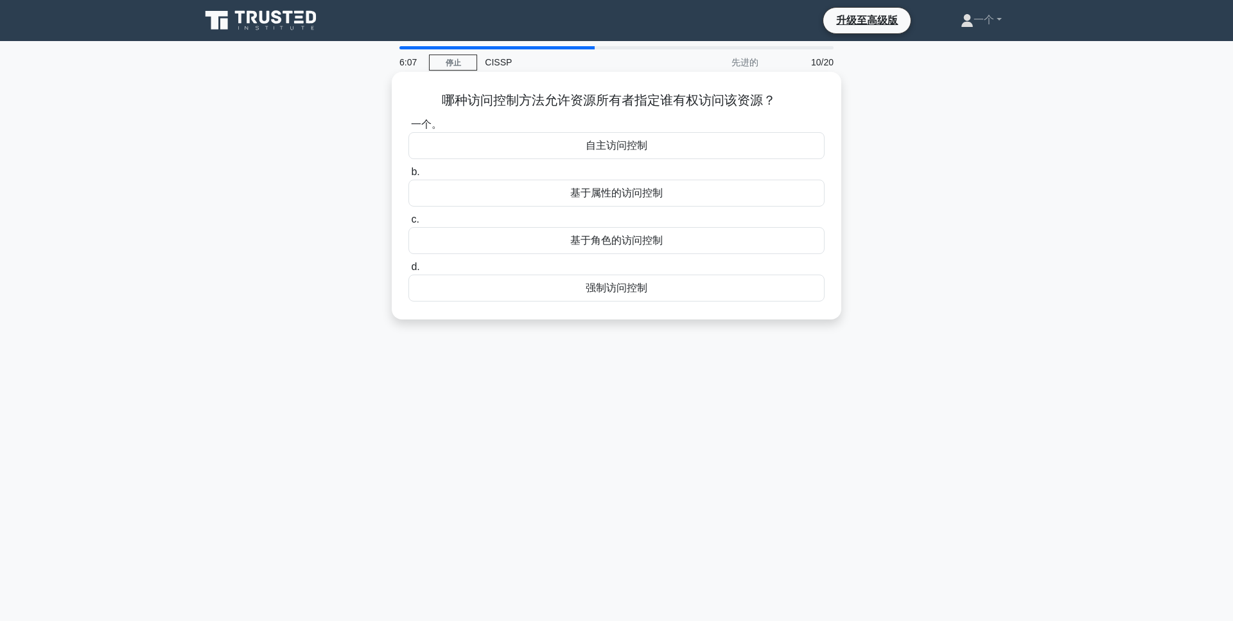
click at [408, 224] on input "c. 基于角色的访问控制" at bounding box center [408, 220] width 0 height 8
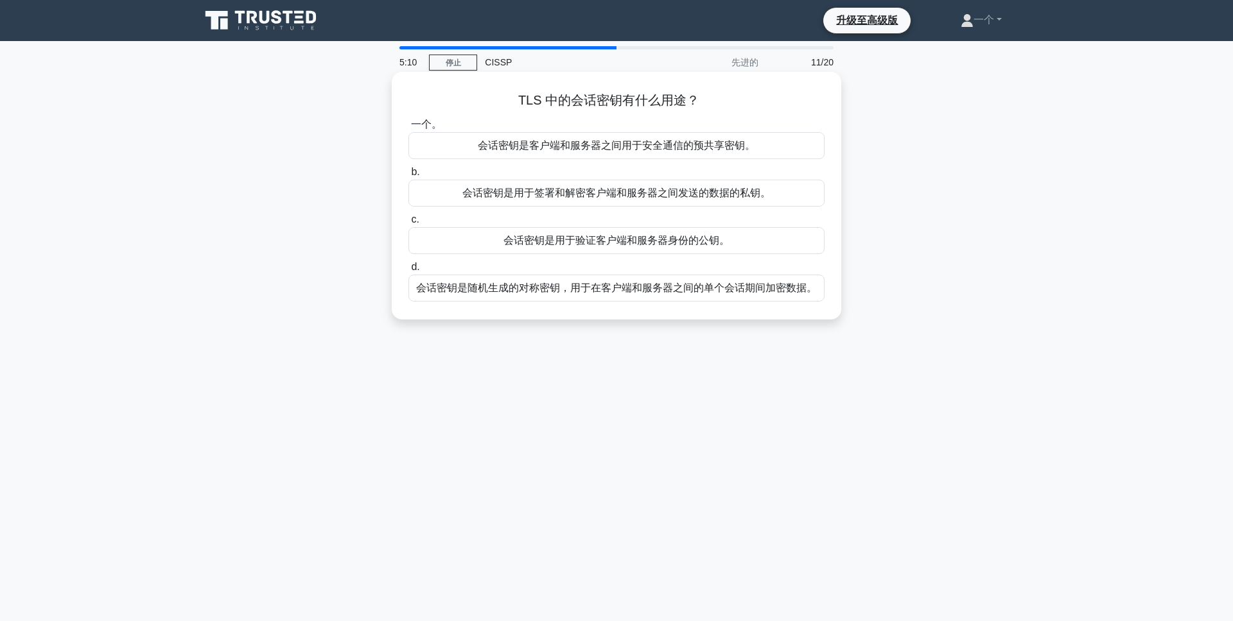
click at [566, 157] on div "会话密钥是客户端和服务器之间用于安全通信的预共享密钥。" at bounding box center [616, 145] width 416 height 27
click at [408, 129] on input "一个。 会话密钥是客户端和服务器之间用于安全通信的预共享密钥。" at bounding box center [408, 125] width 0 height 8
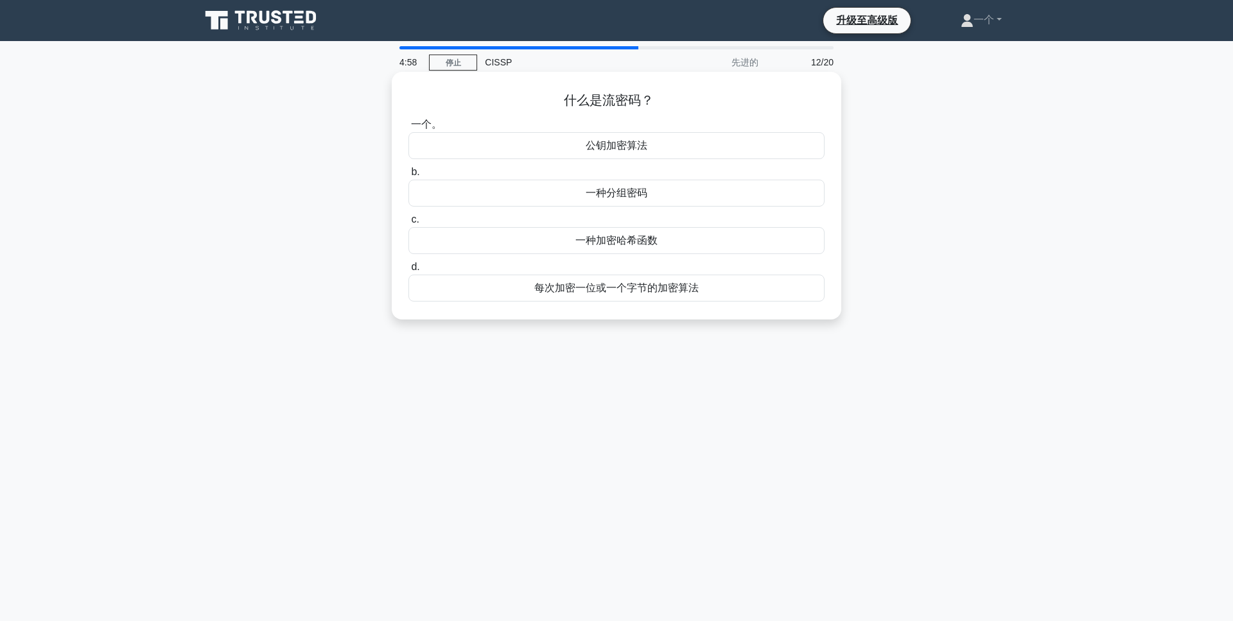
click at [627, 293] on font "每次加密一位或一个字节的加密算法" at bounding box center [616, 287] width 164 height 11
click at [408, 272] on input "d. 每次加密一位或一个字节的加密算法" at bounding box center [408, 267] width 0 height 8
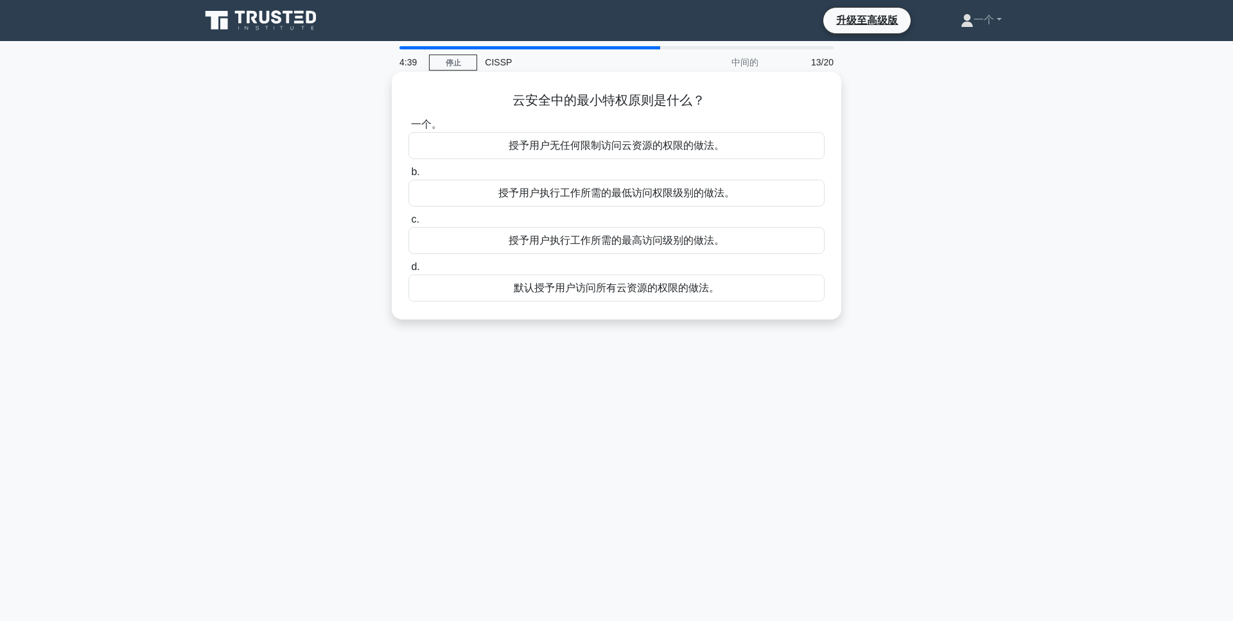
click at [577, 196] on font "授予用户执行工作所需的最低访问权限级别的做法。" at bounding box center [616, 192] width 236 height 11
click at [408, 177] on input "b. 授予用户执行工作所需的最低访问权限级别的做法。" at bounding box center [408, 172] width 0 height 8
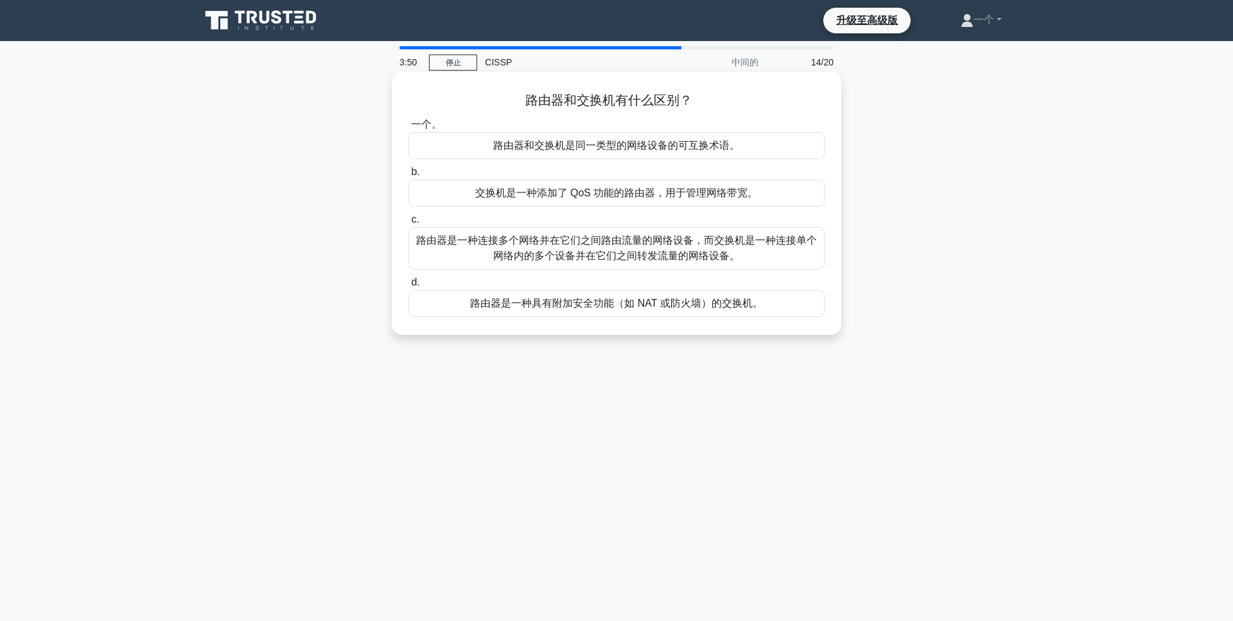
click at [609, 198] on font "交换机是一种添加了 QoS 功能的路由器，用于管理网络带宽。" at bounding box center [616, 192] width 283 height 11
click at [408, 177] on input "b. 交换机是一种添加了 QoS 功能的路由器，用于管理网络带宽。" at bounding box center [408, 172] width 0 height 8
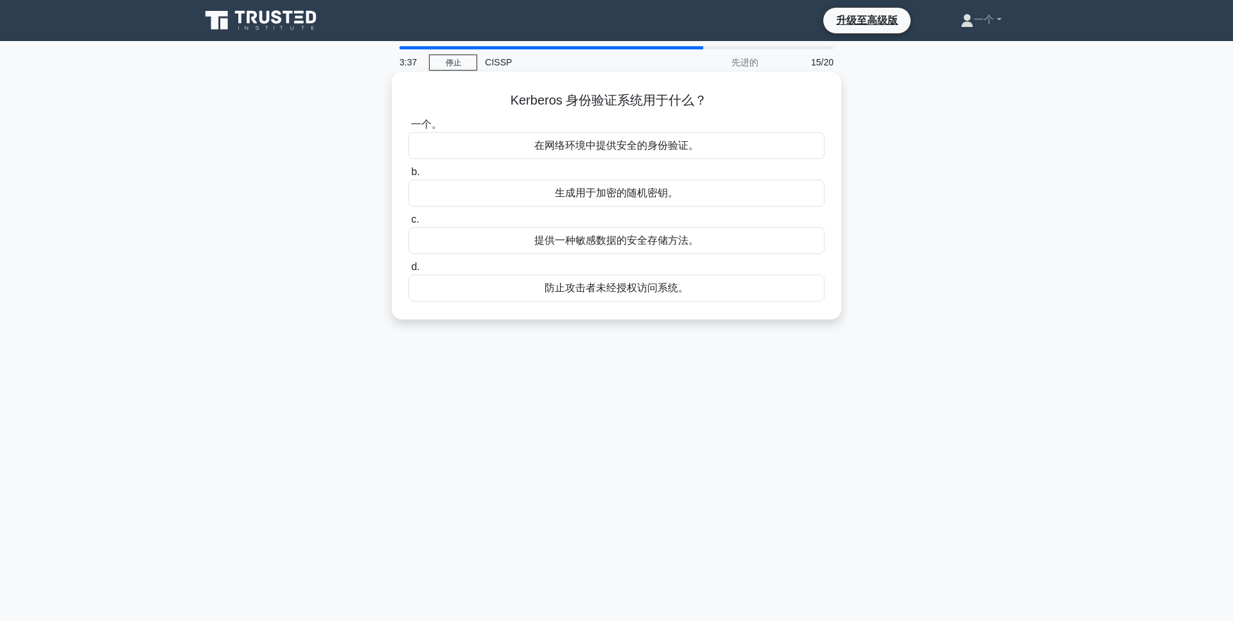
click at [606, 150] on font "在网络环境中提供安全的身份验证。" at bounding box center [616, 145] width 164 height 11
click at [408, 129] on input "一个。 在网络环境中提供安全的身份验证。" at bounding box center [408, 125] width 0 height 8
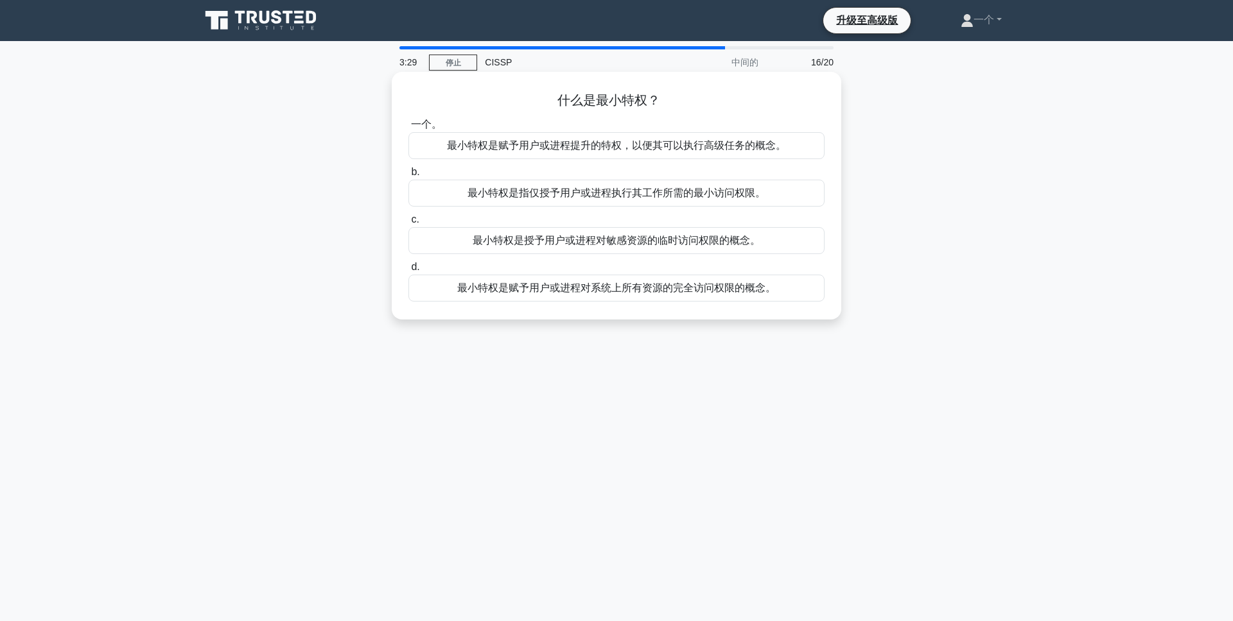
click at [634, 196] on font "最小特权是指仅授予用户或进程执行其工作所需的最小访问权限。" at bounding box center [616, 192] width 298 height 11
click at [408, 177] on input "b. 最小特权是指仅授予用户或进程执行其工作所需的最小访问权限。" at bounding box center [408, 172] width 0 height 8
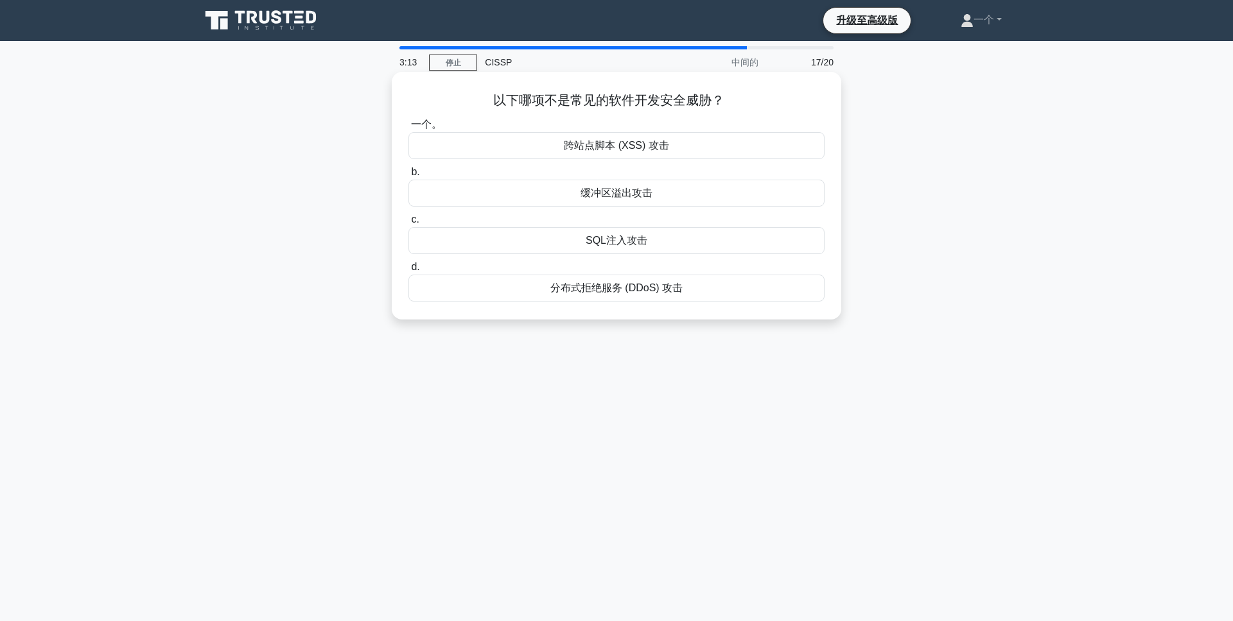
click at [613, 291] on font "分布式拒绝服务 (DDoS) 攻击" at bounding box center [616, 287] width 132 height 11
click at [408, 272] on input "d. 分布式拒绝服务 (DDoS) 攻击" at bounding box center [408, 267] width 0 height 8
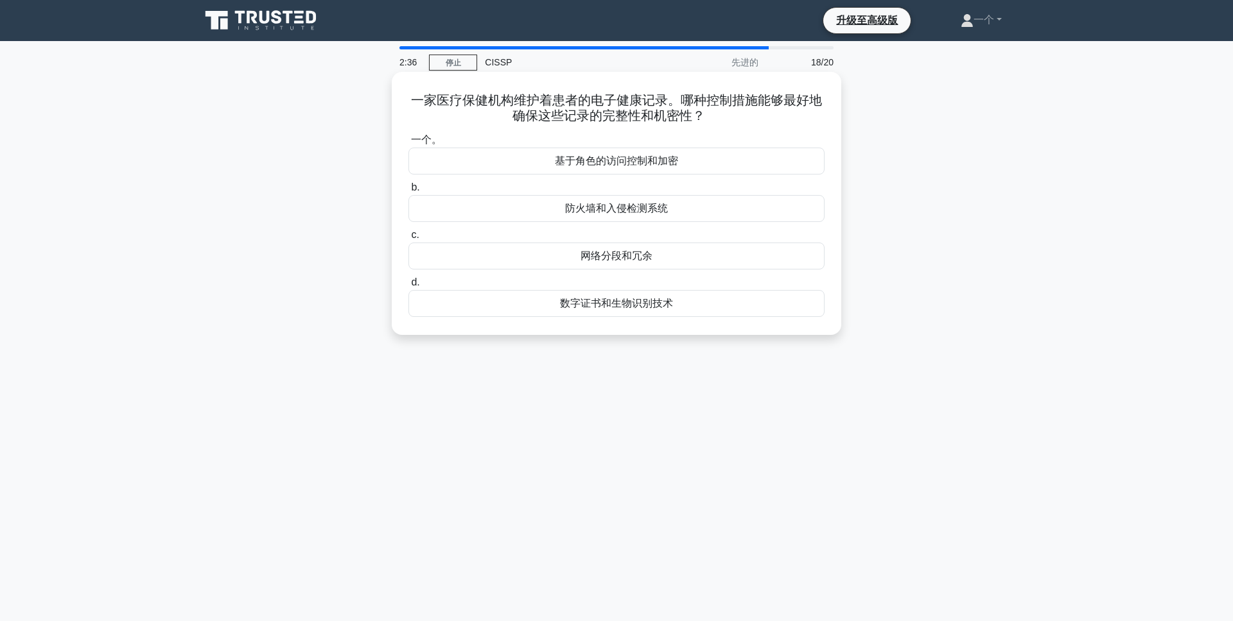
click at [643, 162] on font "基于角色的访问控制和加密" at bounding box center [616, 160] width 123 height 11
click at [408, 144] on input "一个。 基于角色的访问控制和加密" at bounding box center [408, 140] width 0 height 8
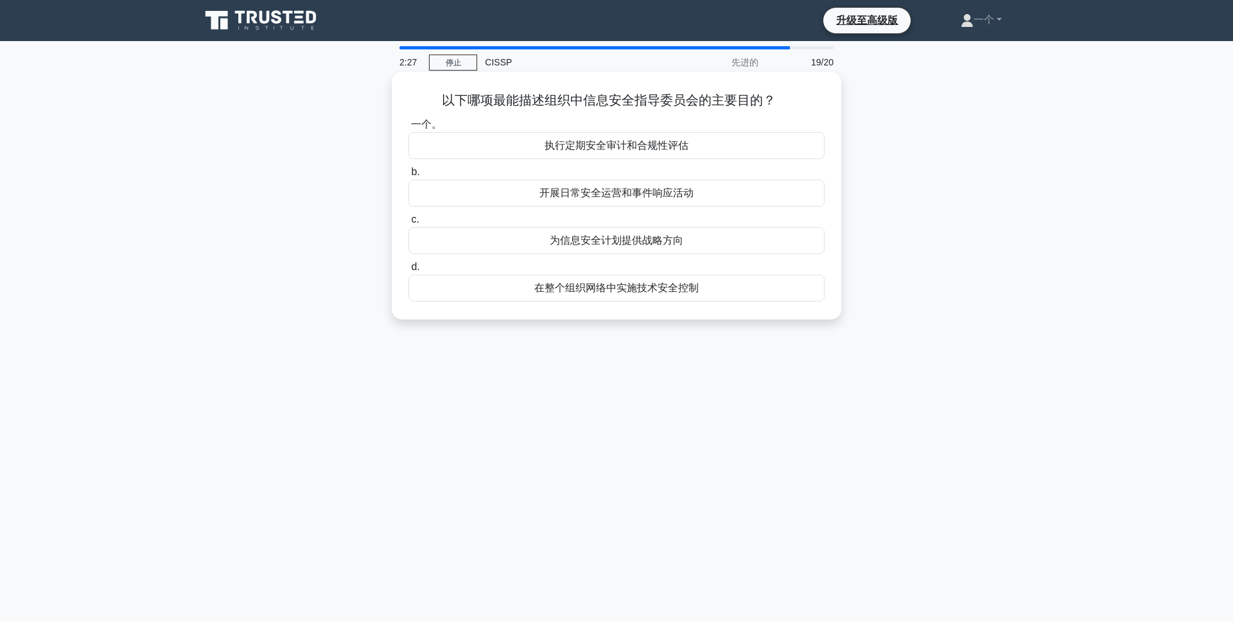
click at [590, 245] on font "为信息安全计划提供战略方向" at bounding box center [617, 240] width 134 height 11
click at [408, 224] on input "c. 为信息安全计划提供战略方向" at bounding box center [408, 220] width 0 height 8
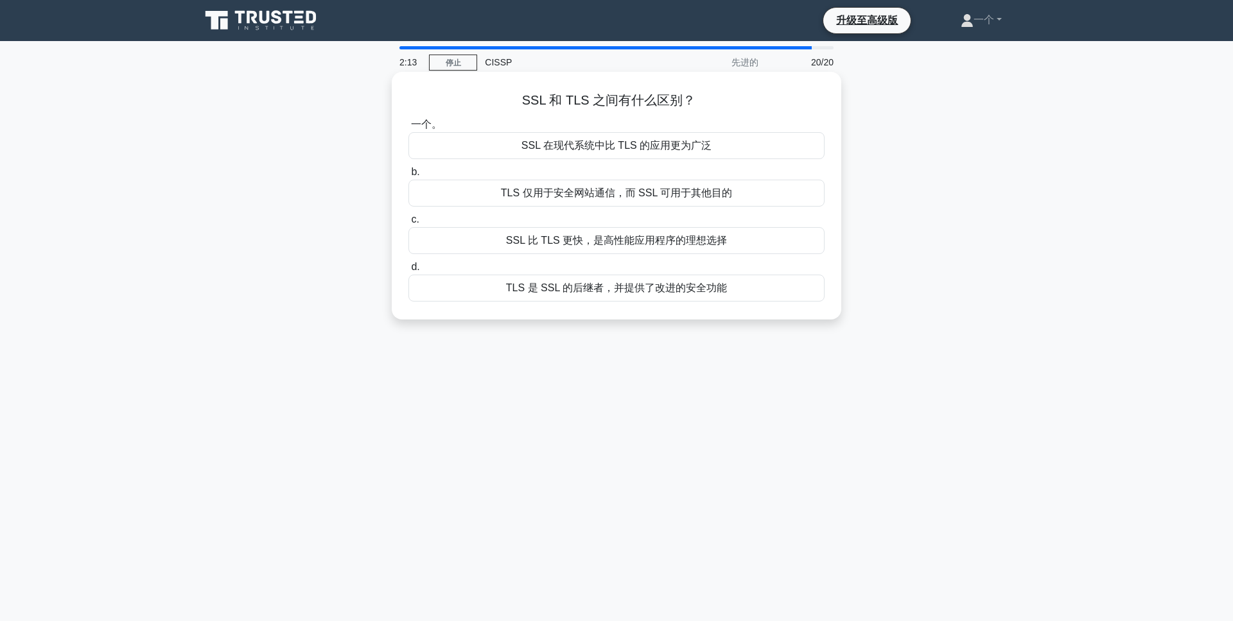
click at [578, 147] on font "SSL 在现代系统中比 TLS 的应用更为广泛" at bounding box center [616, 145] width 190 height 11
click at [408, 129] on input "一个。 SSL 在现代系统中比 TLS 的应用更为广泛" at bounding box center [408, 125] width 0 height 8
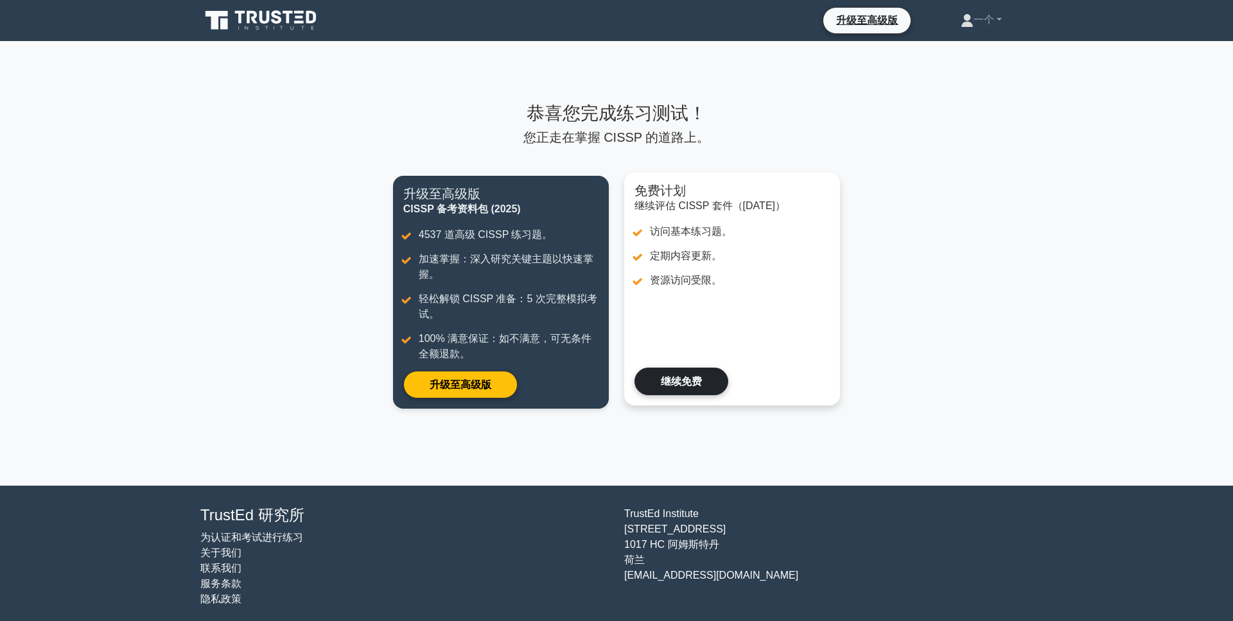
click at [711, 391] on link "继续免费" at bounding box center [681, 382] width 94 height 28
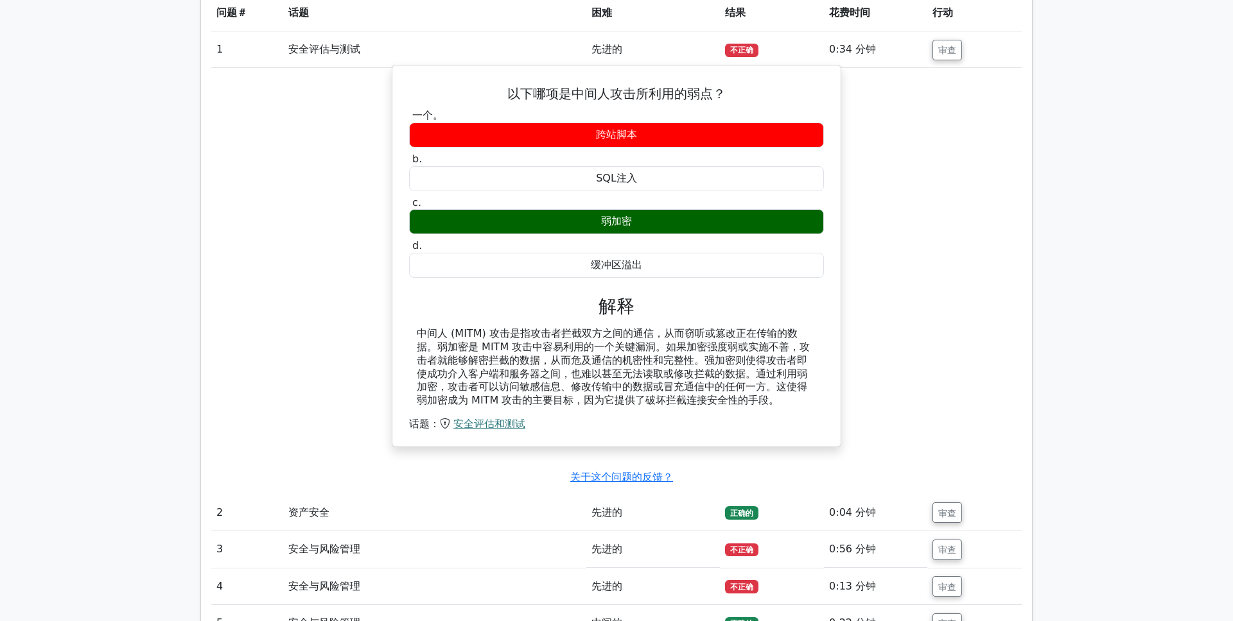
scroll to position [1113, 0]
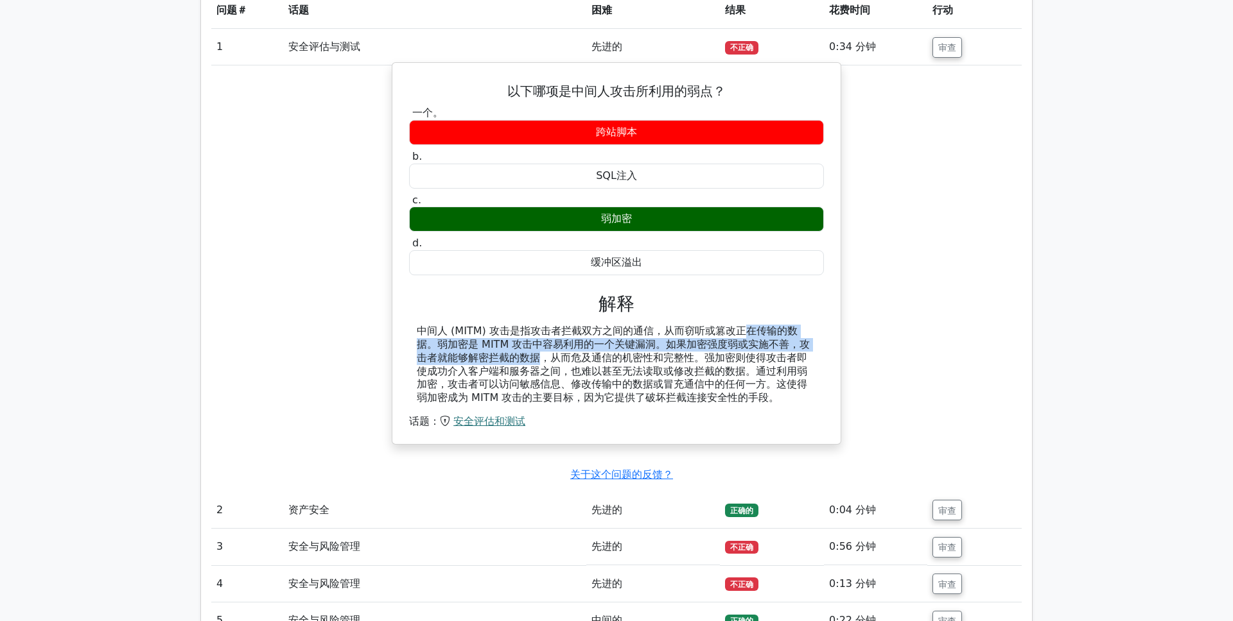
drag, startPoint x: 657, startPoint y: 330, endPoint x: 718, endPoint y: 364, distance: 69.8
click at [734, 354] on font "中间人 (MITM) 攻击是指攻击者拦截双方之间的通信，从而窃听或篡改正在传输的数据。弱加密是 MITM 攻击中容易利用的一个关键漏洞。如果加密强度弱或实施不…" at bounding box center [613, 364] width 393 height 79
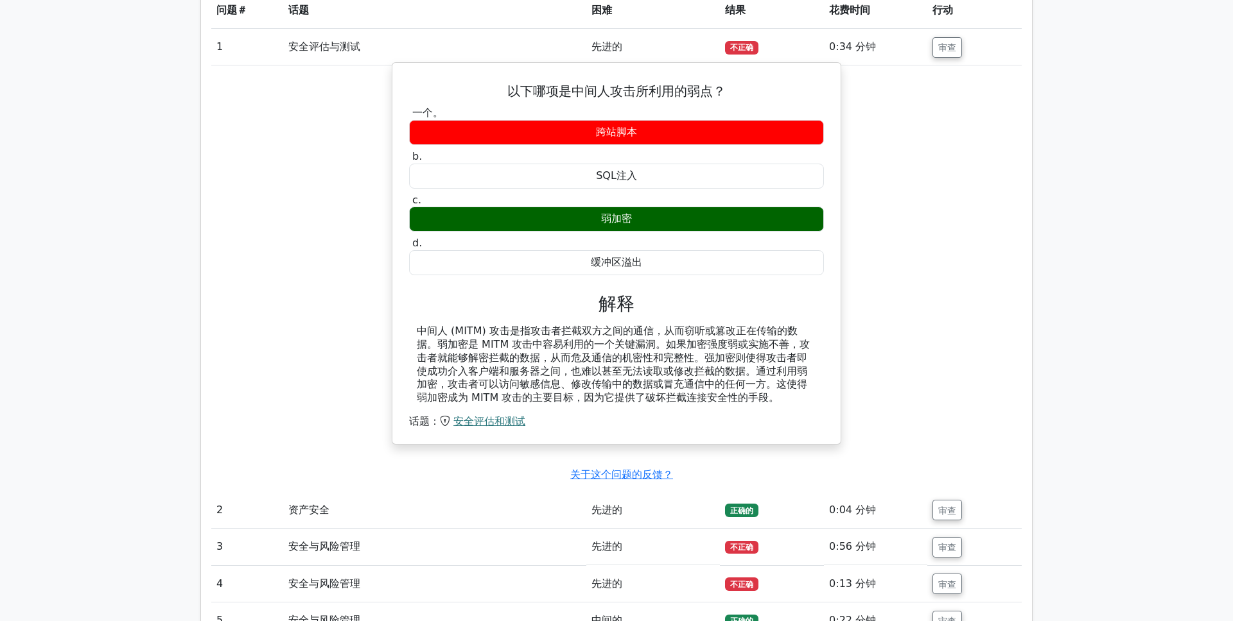
click at [698, 365] on div "中间人 (MITM) 攻击是指攻击者拦截双方之间的通信，从而窃听或篡改正在传输的数据。弱加密是 MITM 攻击中容易利用的一个关键漏洞。如果加密强度弱或实施不…" at bounding box center [616, 365] width 399 height 80
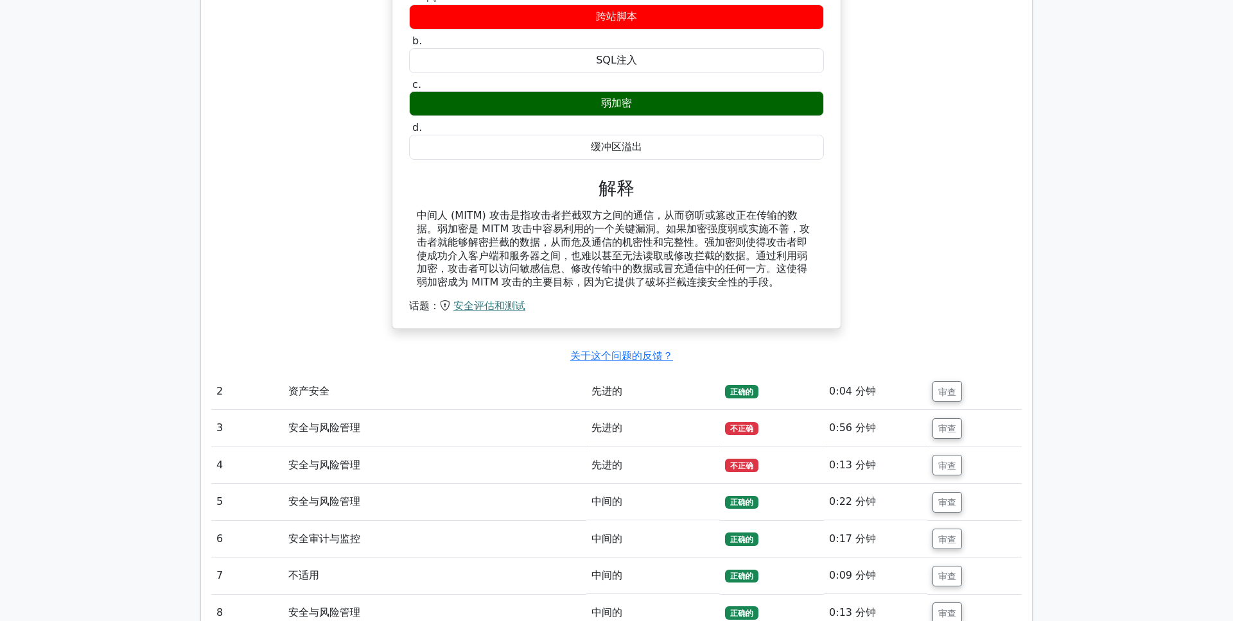
scroll to position [1235, 0]
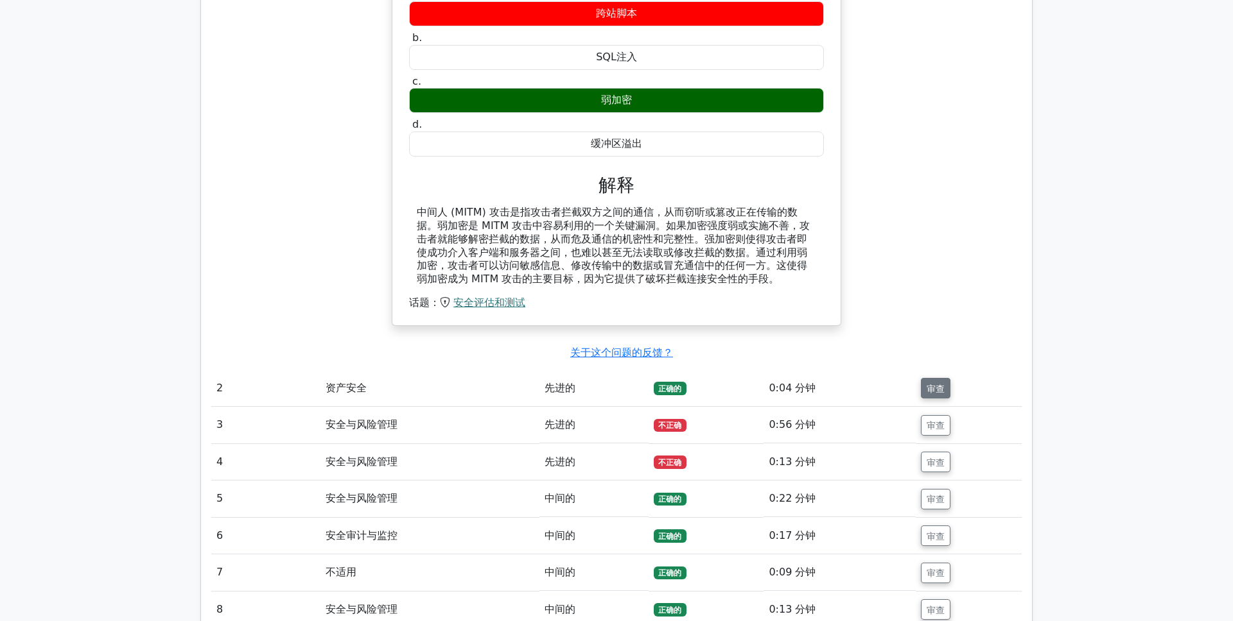
click at [939, 384] on font "审查" at bounding box center [935, 388] width 18 height 10
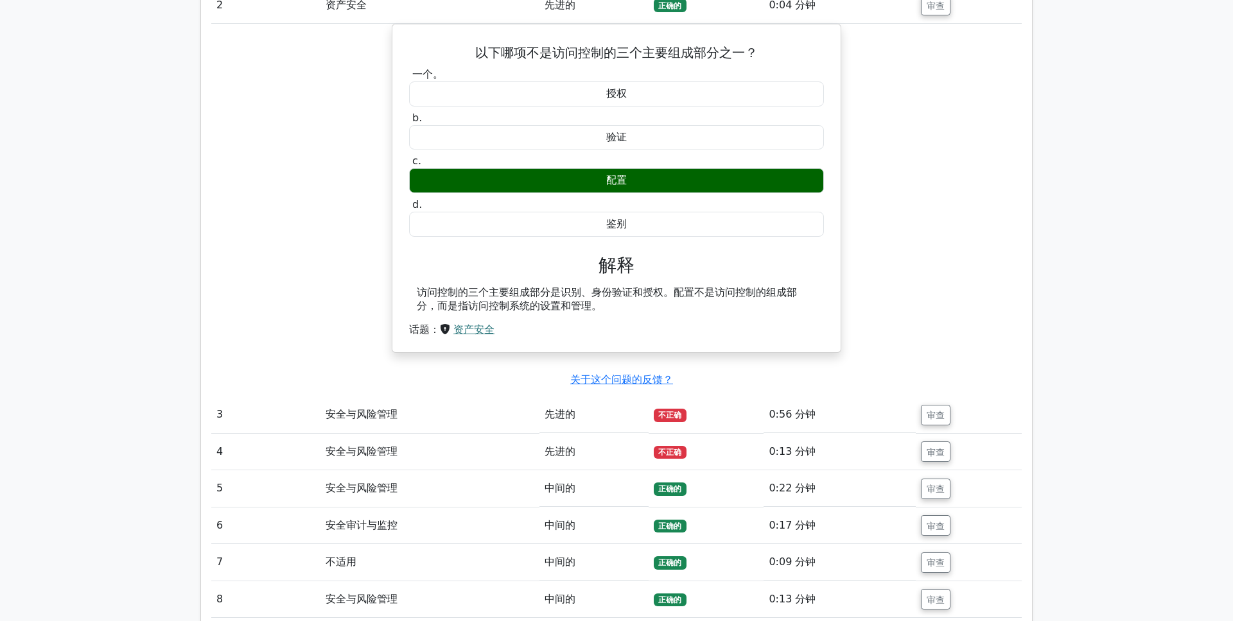
scroll to position [1627, 0]
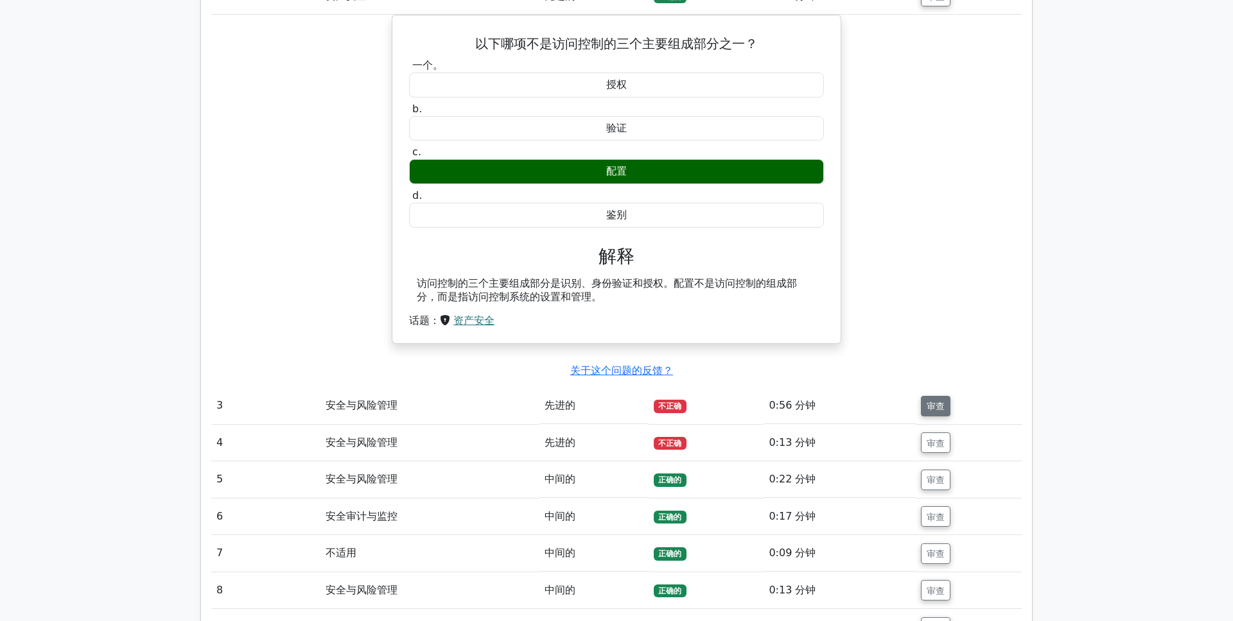
click at [926, 410] on font "审查" at bounding box center [935, 406] width 18 height 10
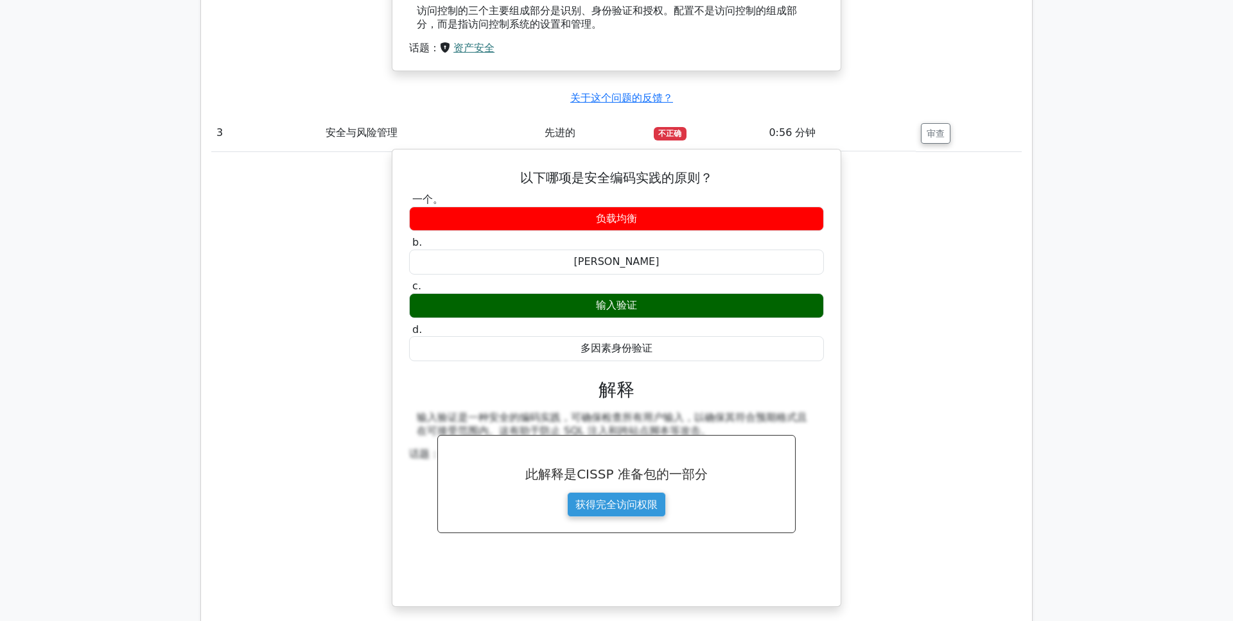
scroll to position [1940, 0]
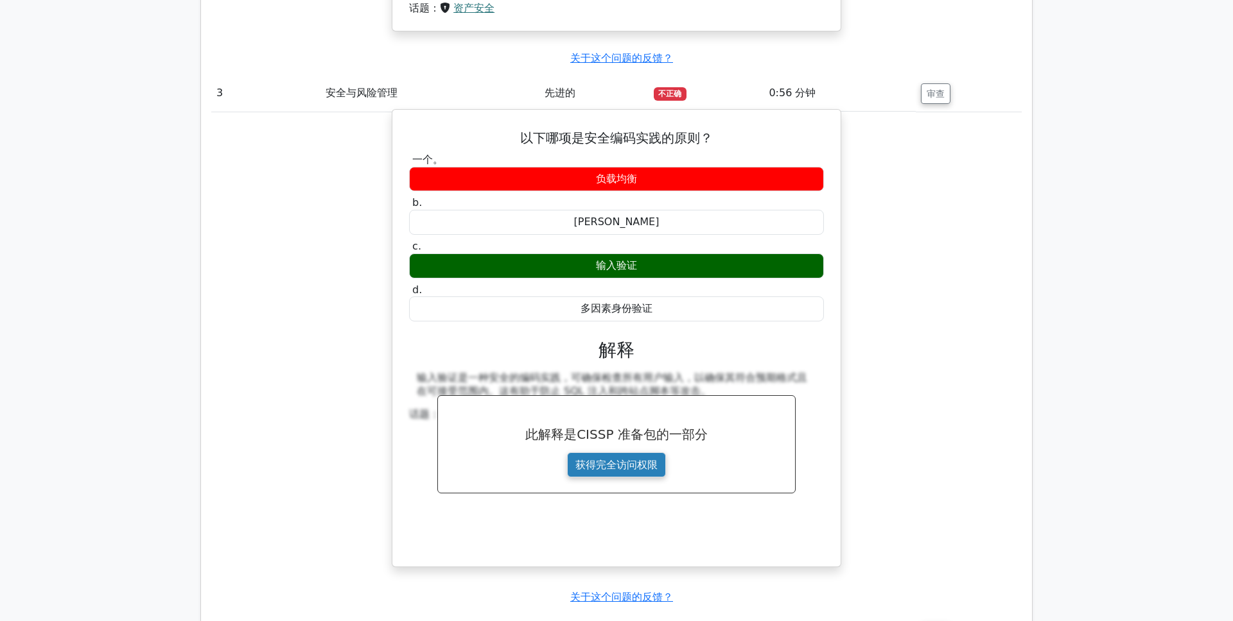
click at [630, 467] on link "获得完全访问权限" at bounding box center [616, 465] width 99 height 25
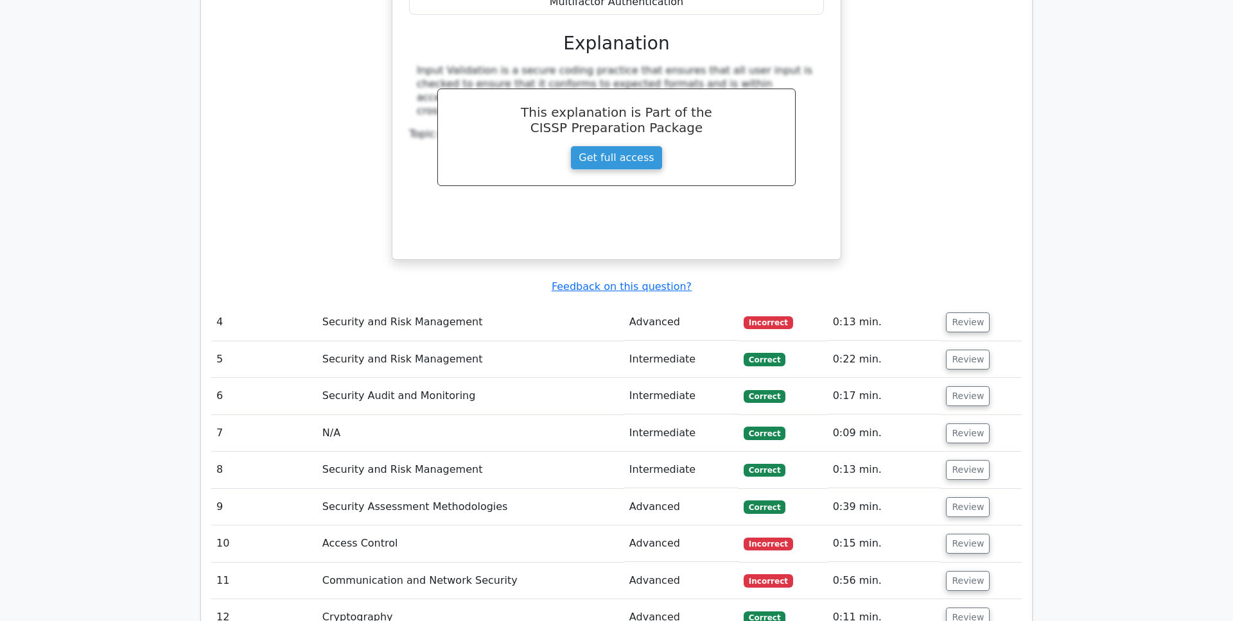
scroll to position [2420, 0]
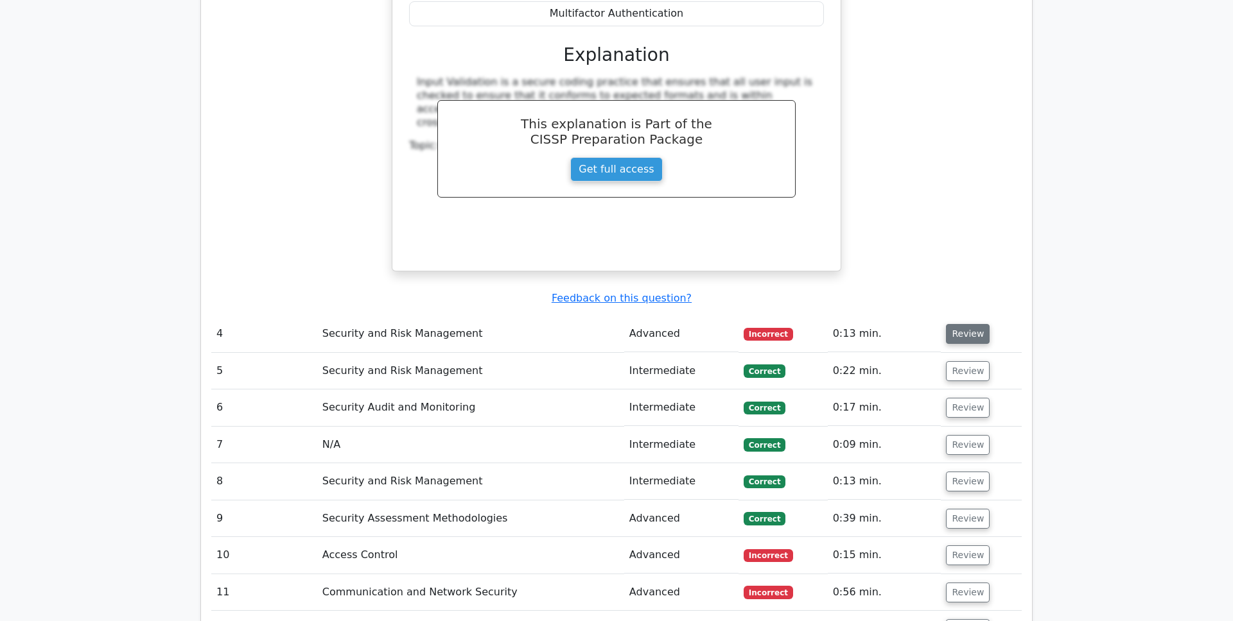
click at [963, 324] on button "Review" at bounding box center [968, 334] width 44 height 20
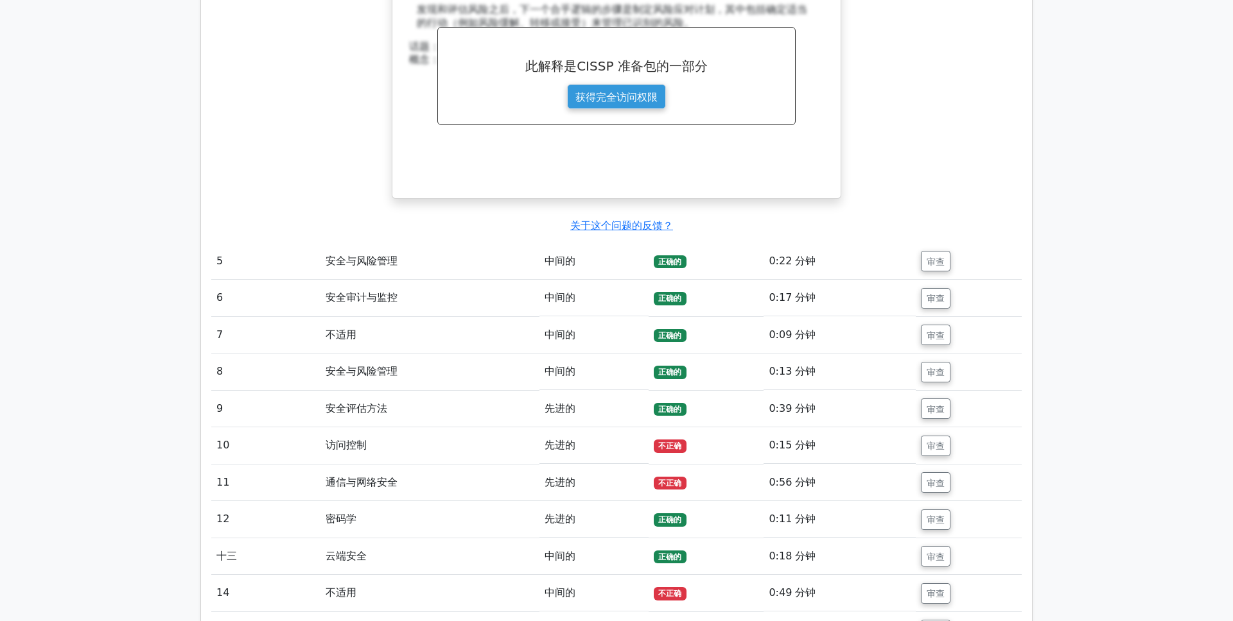
scroll to position [2868, 0]
click at [935, 446] on font "审查" at bounding box center [935, 445] width 18 height 10
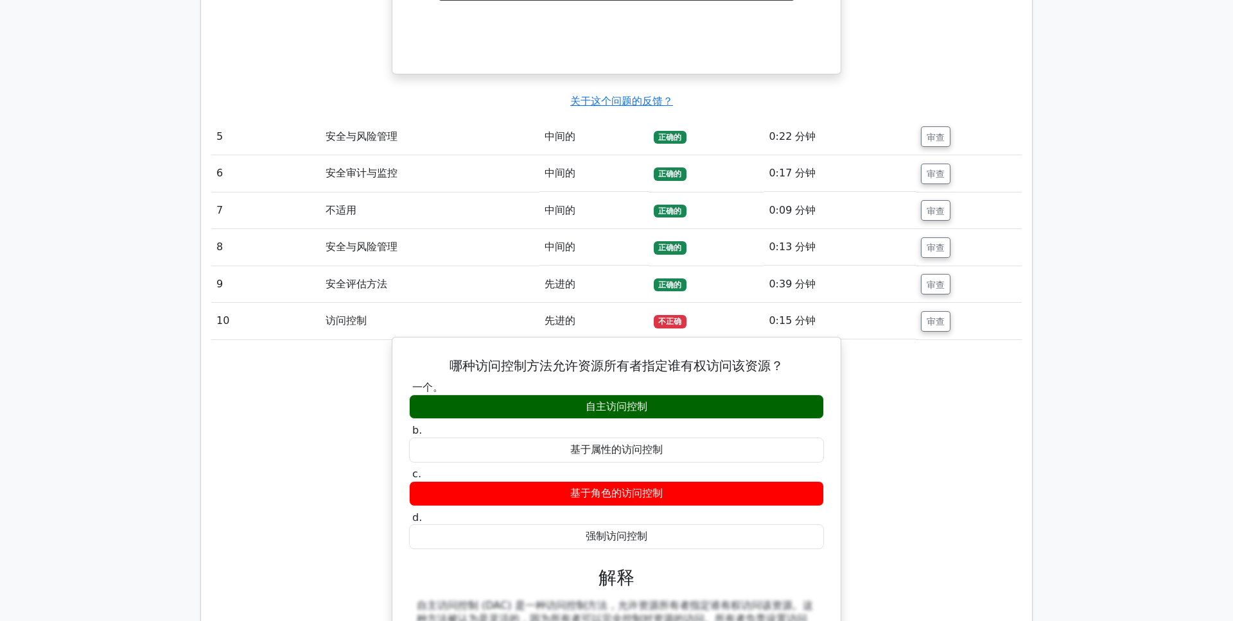
scroll to position [3067, 0]
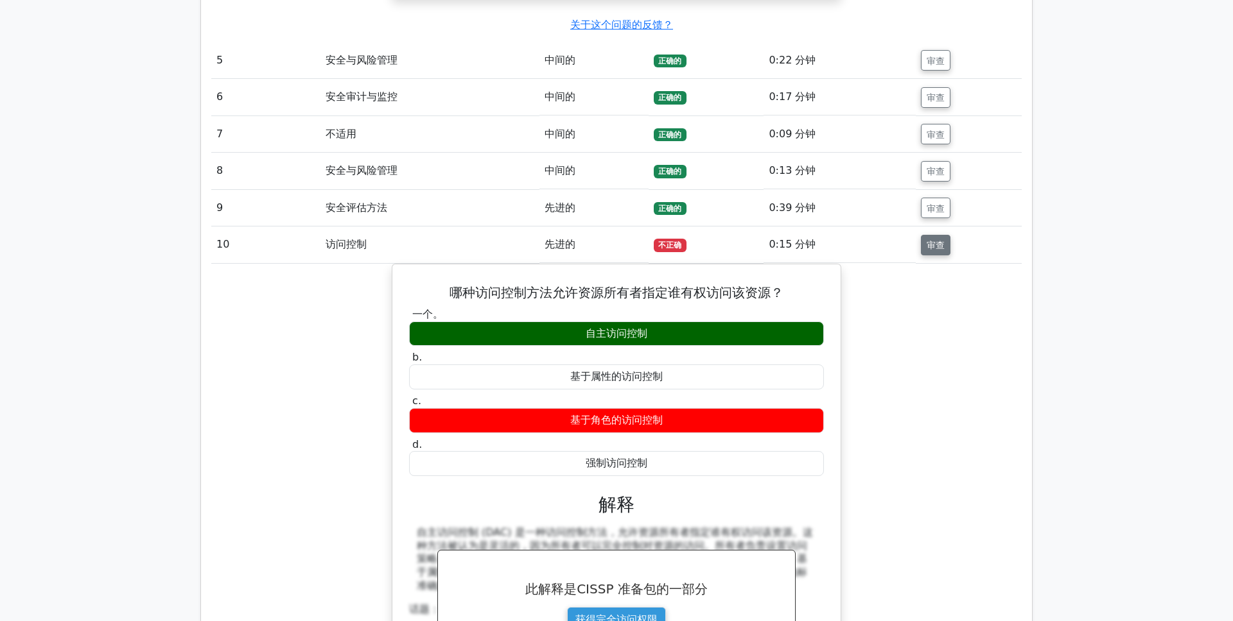
click at [928, 250] on font "审查" at bounding box center [935, 245] width 18 height 10
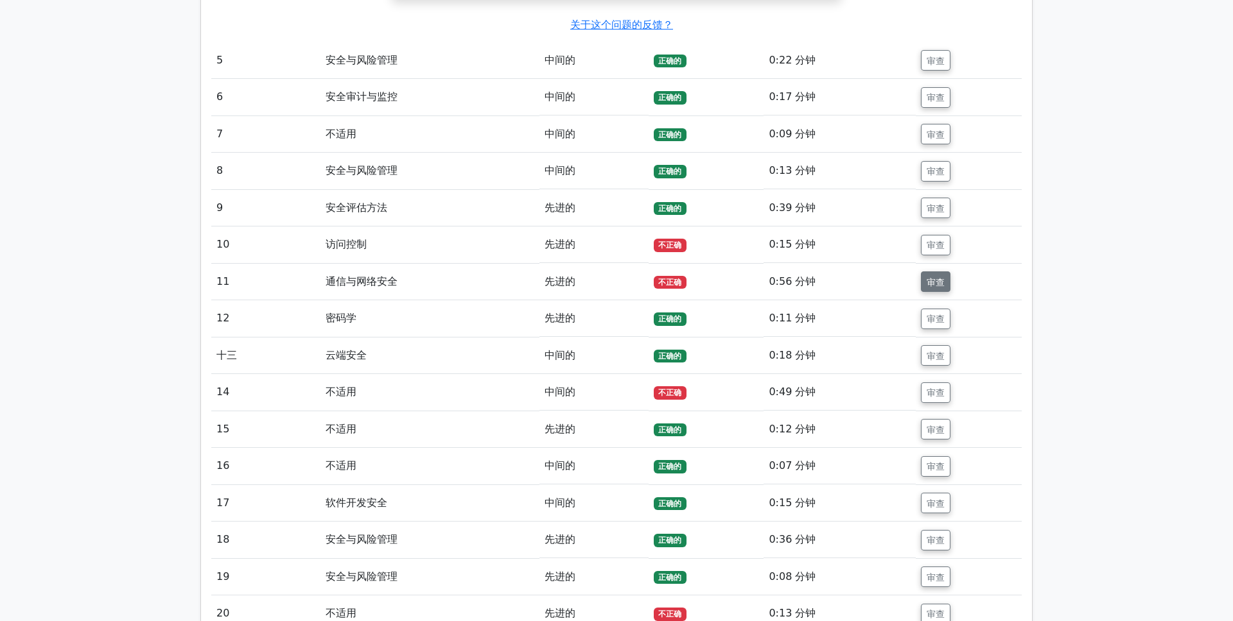
click at [937, 287] on font "审查" at bounding box center [935, 282] width 18 height 10
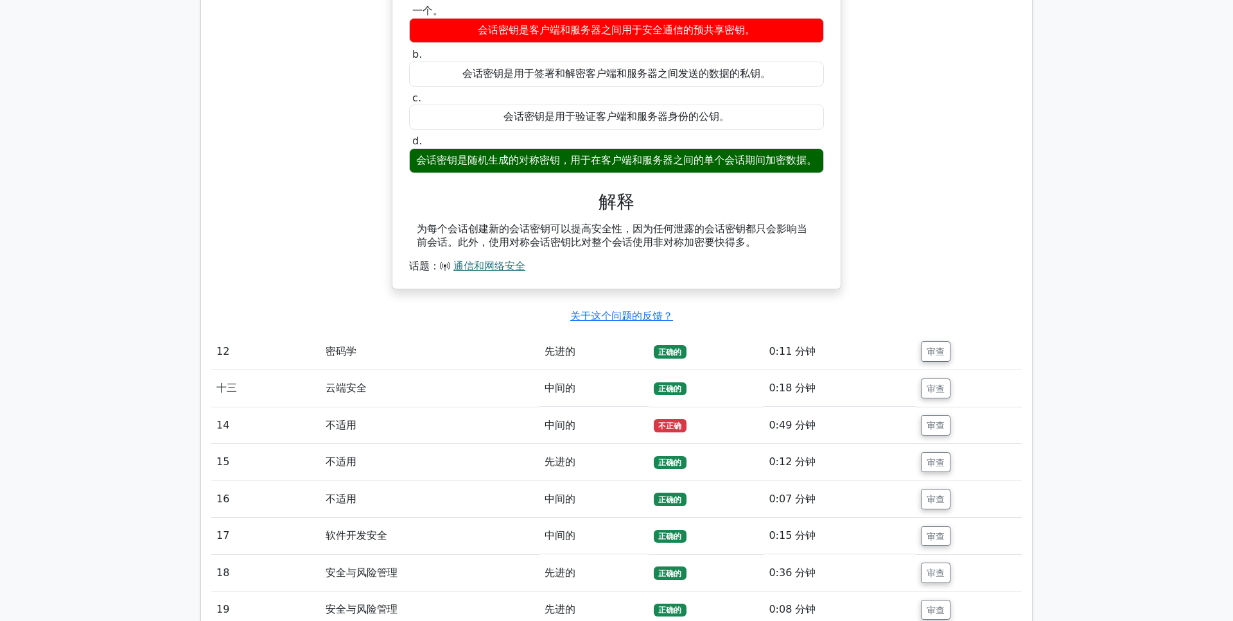
scroll to position [3408, 0]
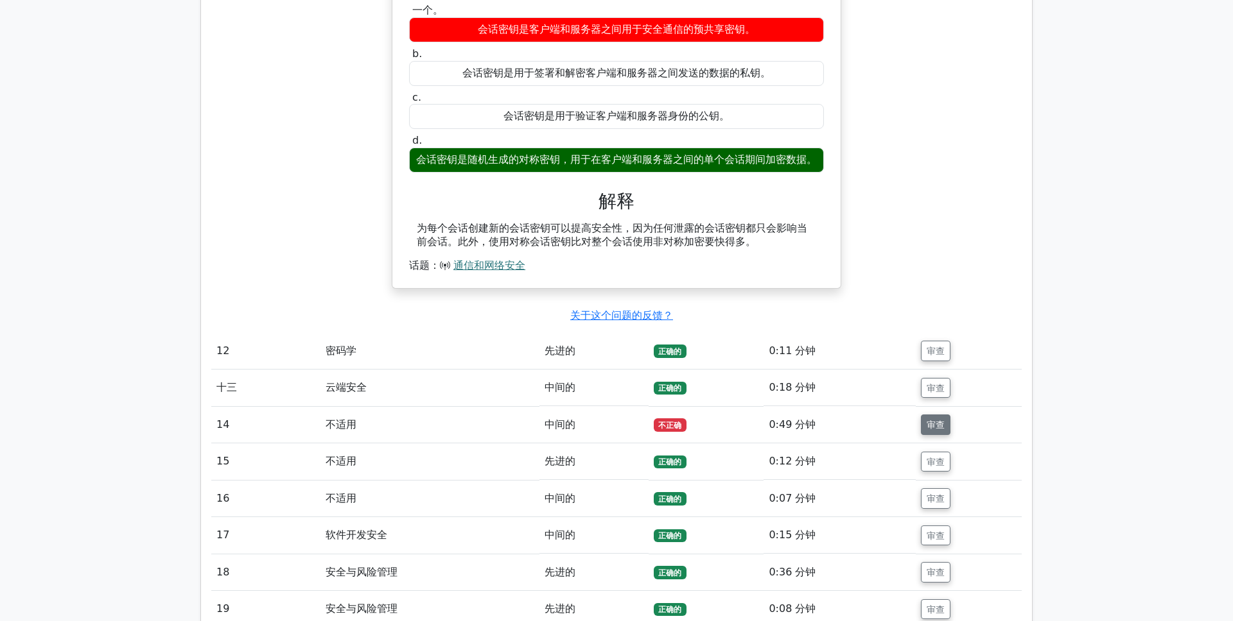
click at [947, 424] on button "审查" at bounding box center [936, 425] width 30 height 21
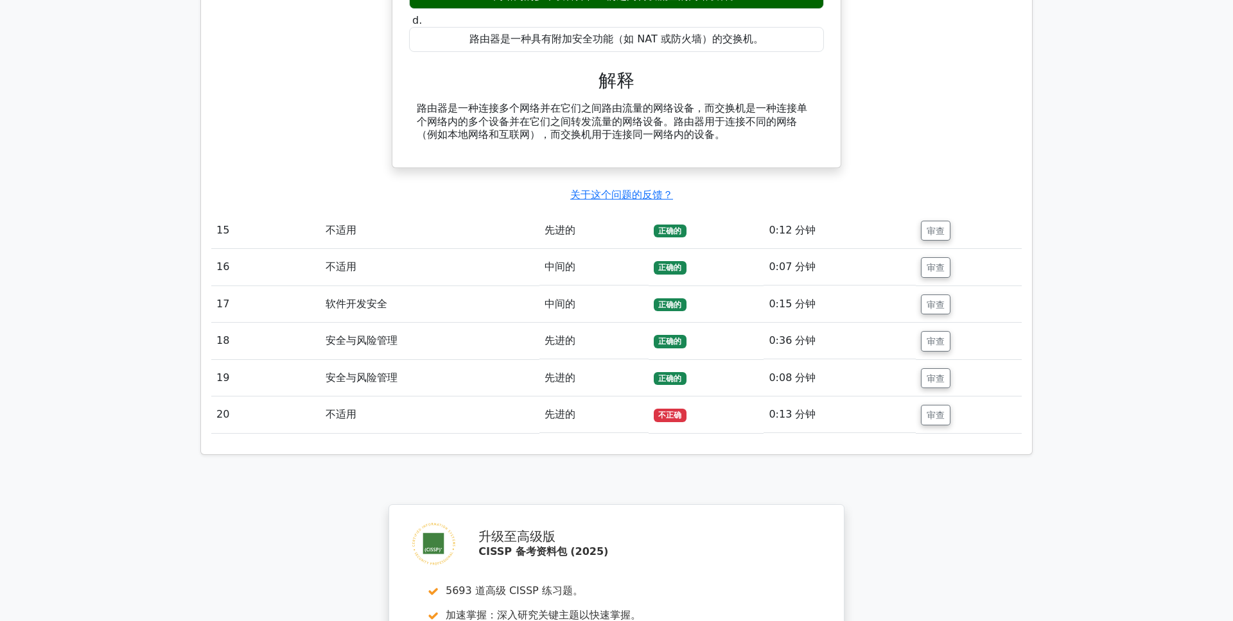
scroll to position [4040, 0]
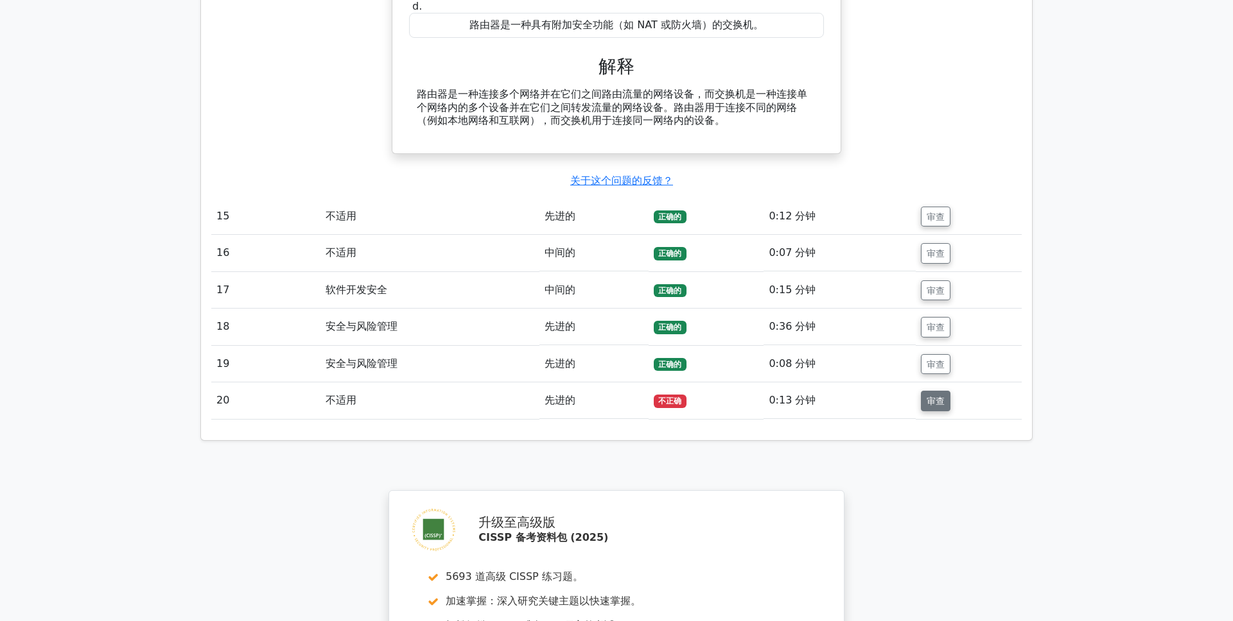
click at [943, 406] on font "审查" at bounding box center [935, 401] width 18 height 10
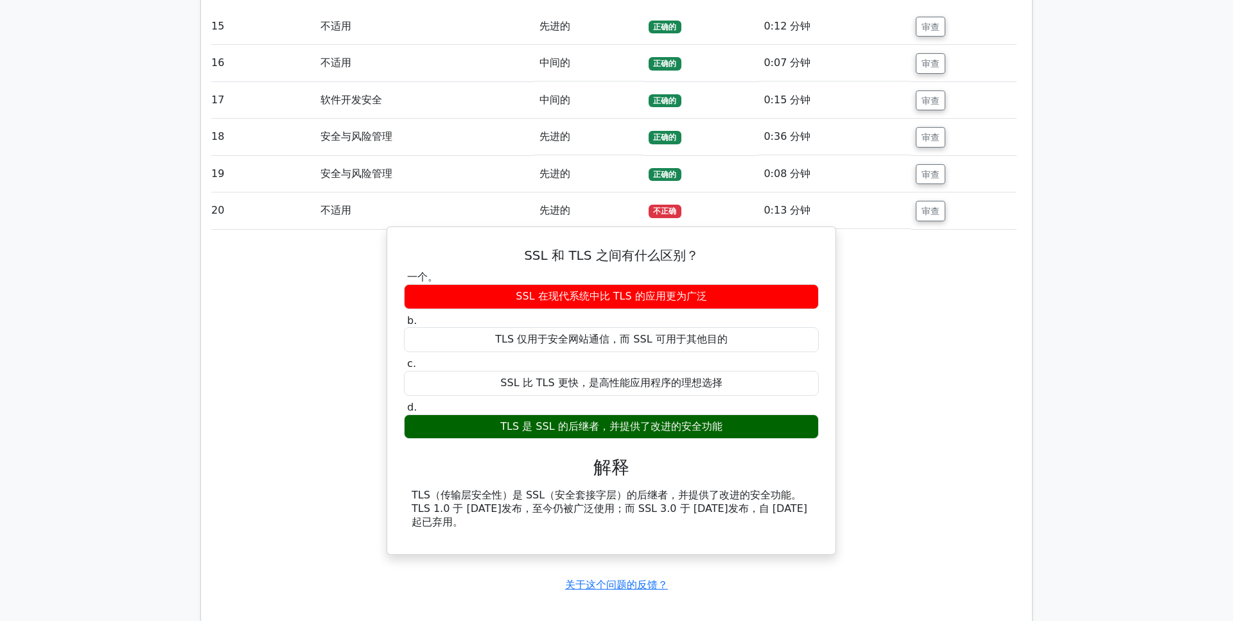
scroll to position [4235, 0]
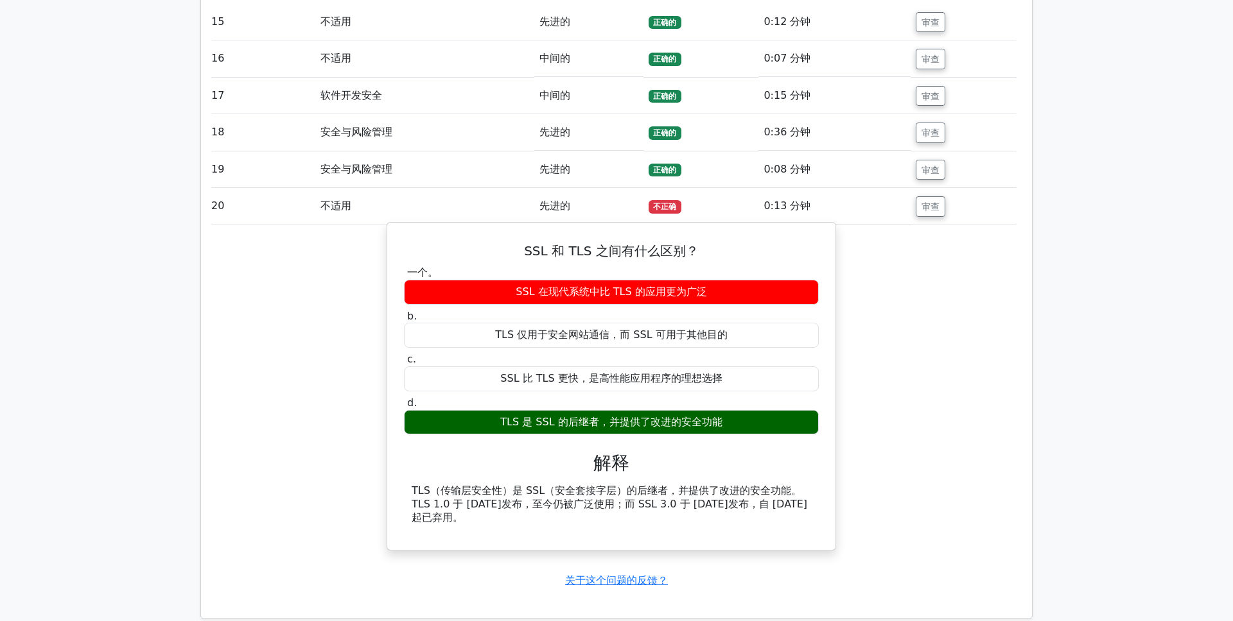
drag, startPoint x: 500, startPoint y: 489, endPoint x: 717, endPoint y: 516, distance: 218.6
click at [716, 514] on div "TLS（传输层安全性）是 SSL（安全套接字层）的后继者，并提供了改进的安全功能。TLS 1.0 于 [DATE]发布，至今仍被广泛使用；而 SSL 3.0 …" at bounding box center [611, 505] width 399 height 40
click at [702, 523] on div "TLS（传输层安全性）是 SSL（安全套接字层）的后继者，并提供了改进的安全功能。TLS 1.0 于 [DATE]发布，至今仍被广泛使用；而 SSL 3.0 …" at bounding box center [611, 505] width 399 height 40
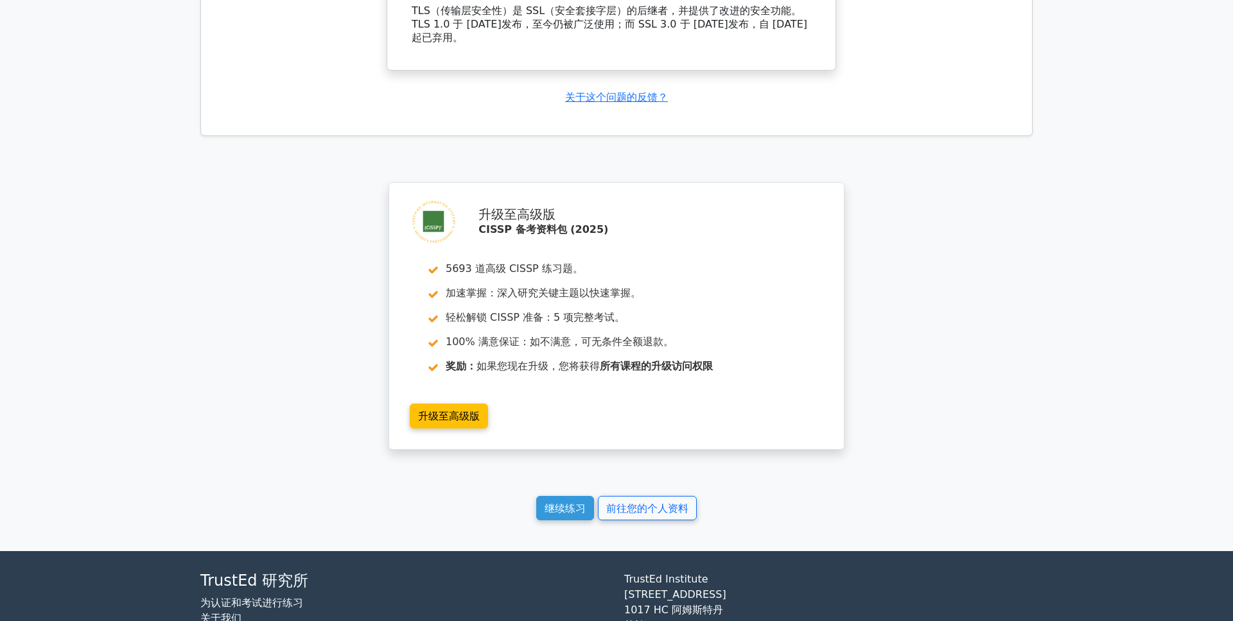
scroll to position [4807, 0]
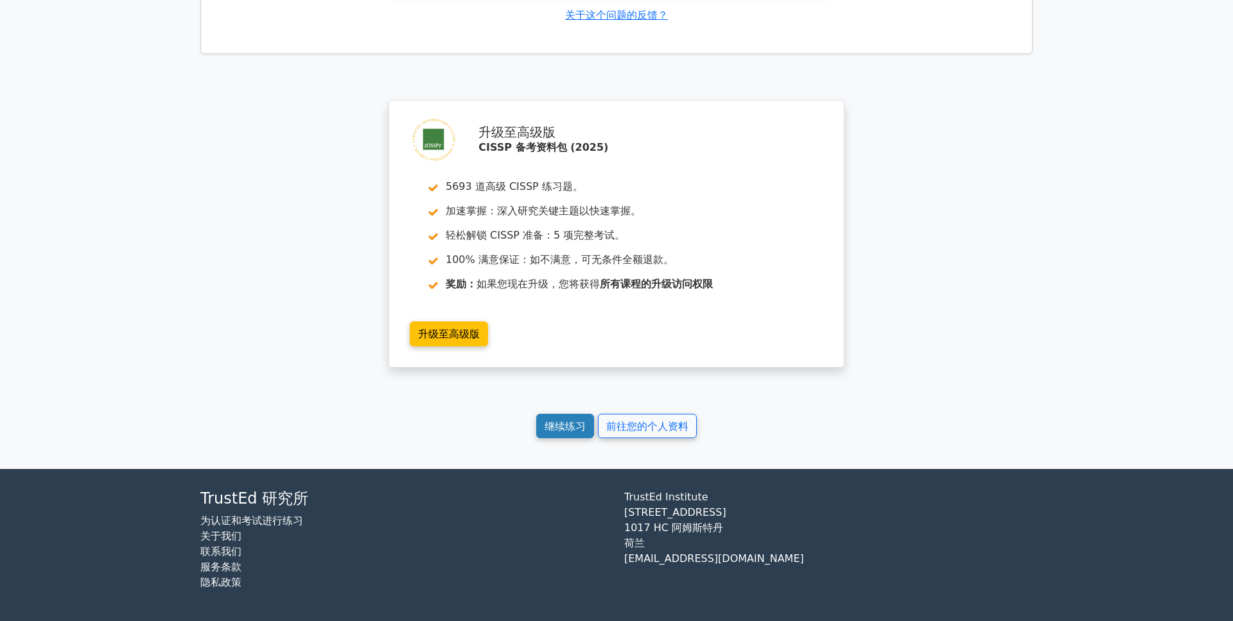
click at [573, 427] on font "继续练习" at bounding box center [564, 426] width 41 height 12
